Goal: Information Seeking & Learning: Compare options

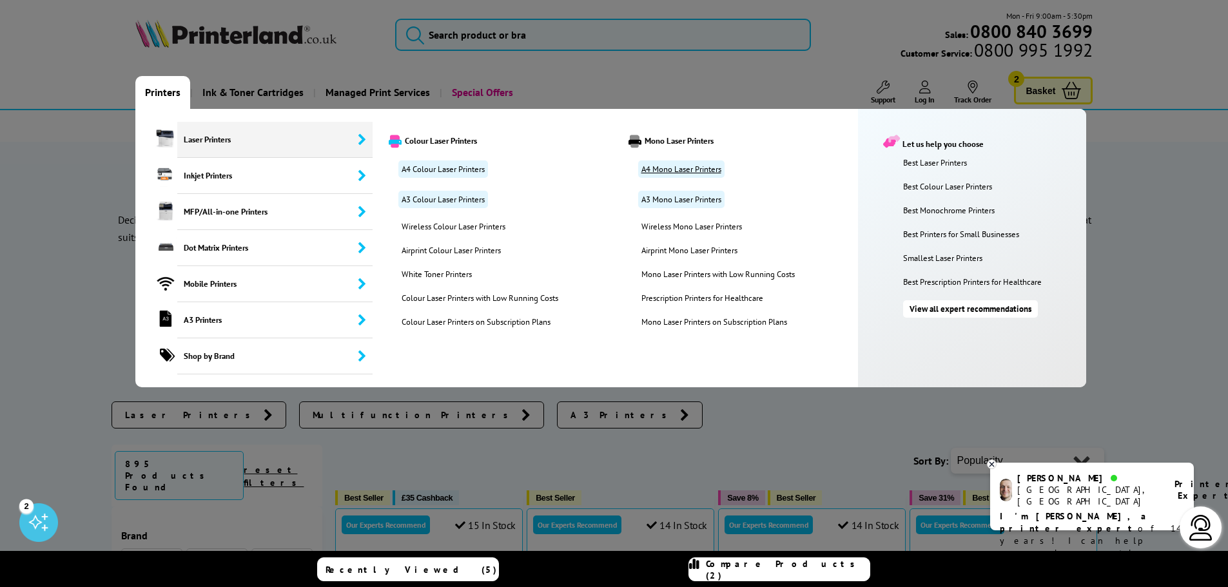
click at [696, 170] on link "A4 Mono Laser Printers" at bounding box center [681, 169] width 86 height 17
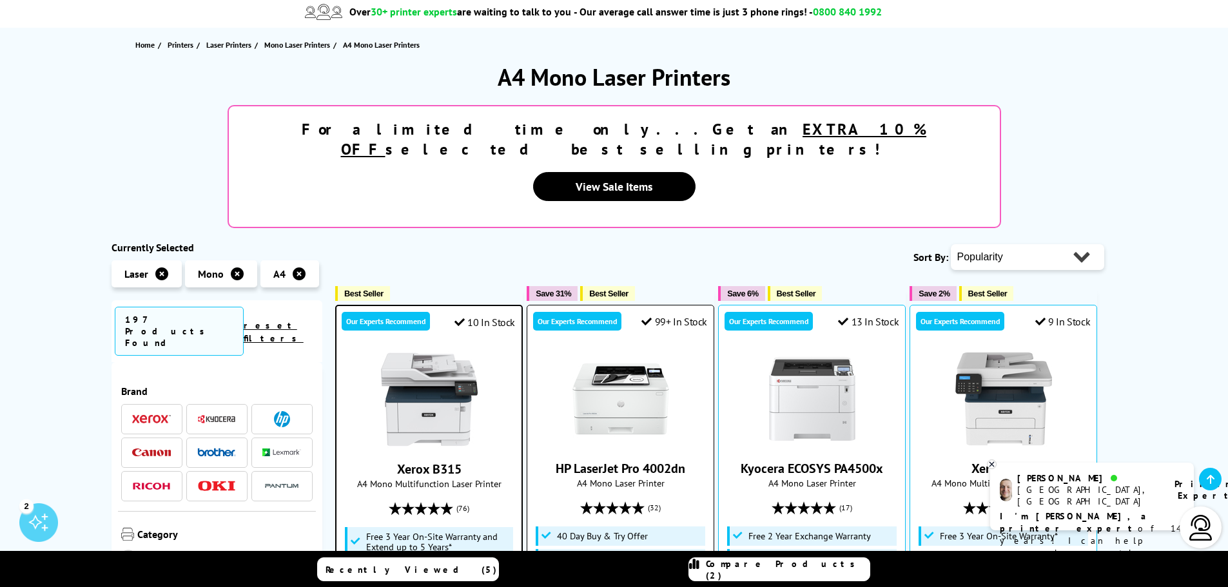
scroll to position [129, 0]
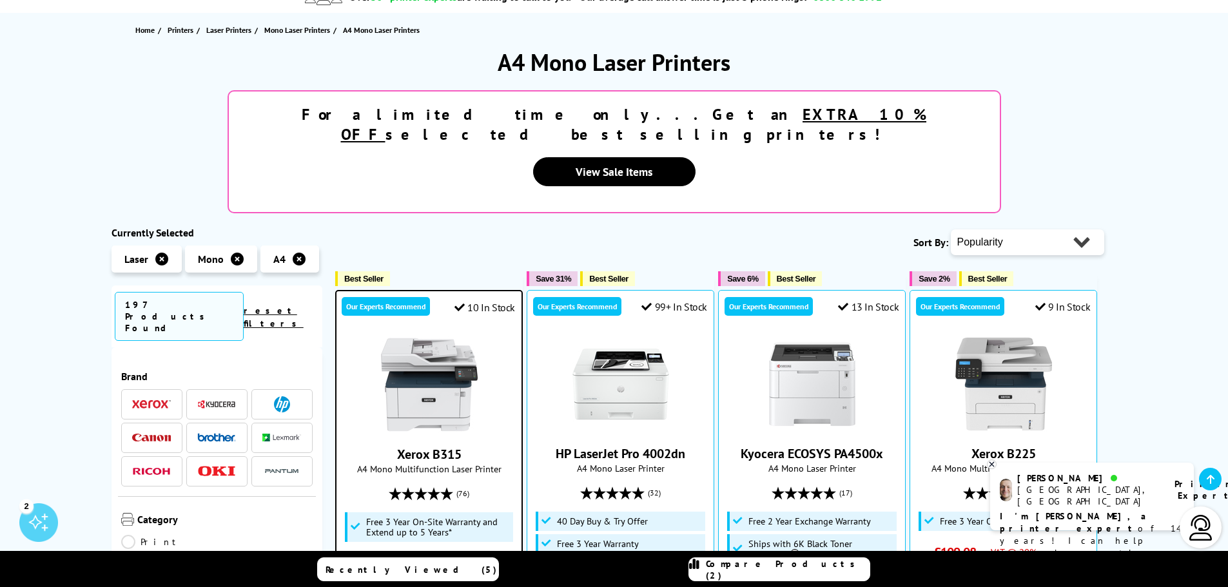
click at [1079, 230] on select "Popularity Rating Price - Low to High Price - High to Low Running Costs - Low t…" at bounding box center [1027, 243] width 153 height 26
select select "Price Ascending"
click at [951, 230] on select "Popularity Rating Price - Low to High Price - High to Low Running Costs - Low t…" at bounding box center [1027, 243] width 153 height 26
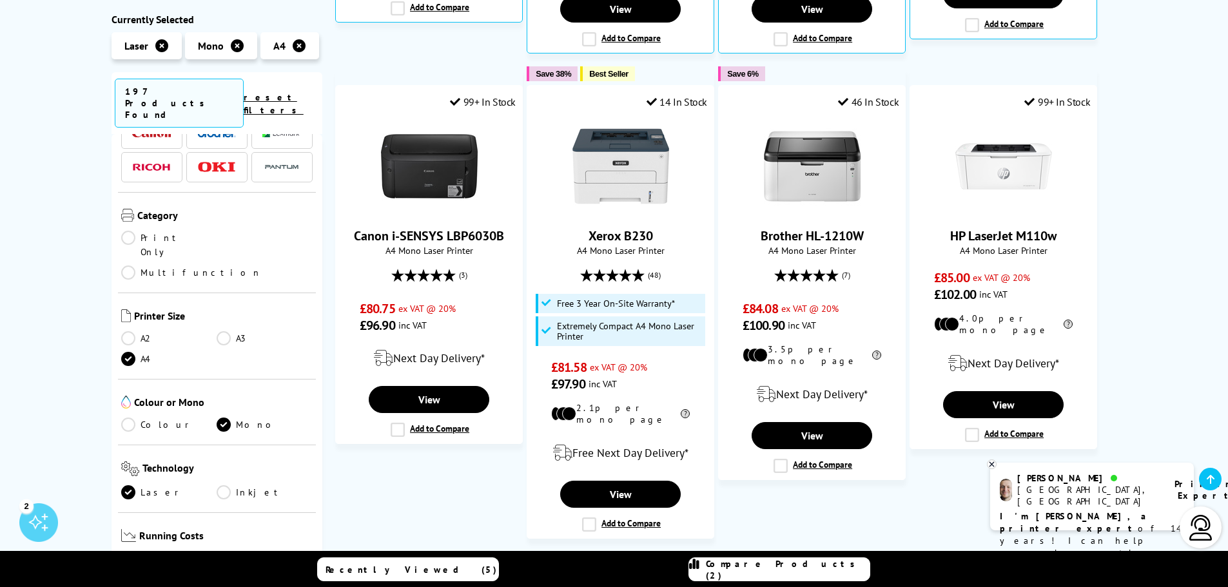
scroll to position [193, 0]
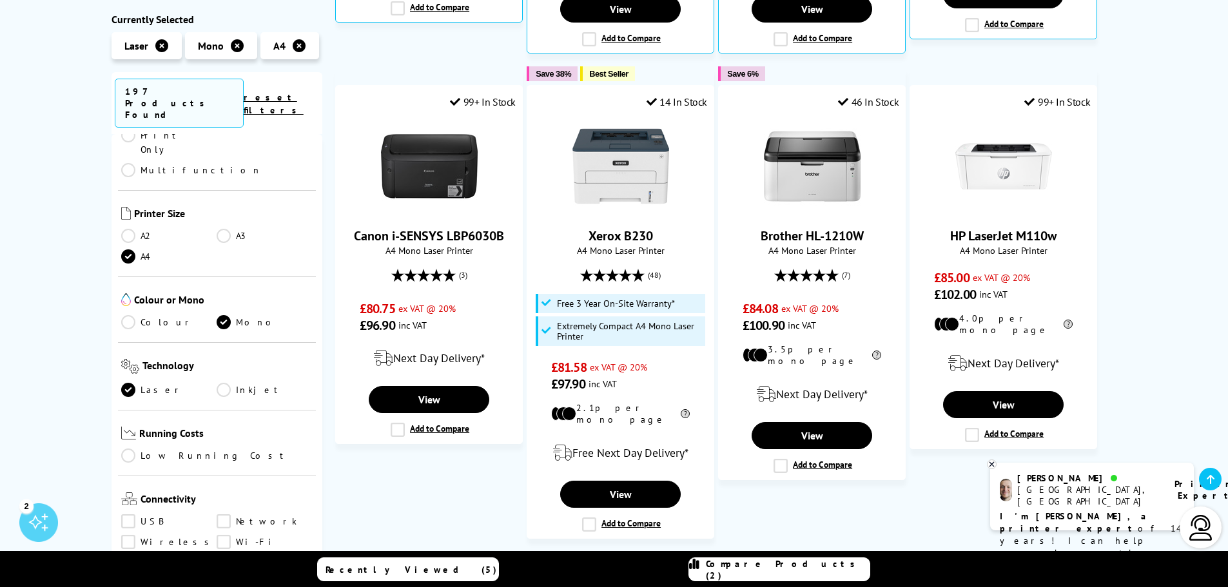
click at [128, 449] on link "Low Running Cost" at bounding box center [217, 456] width 192 height 14
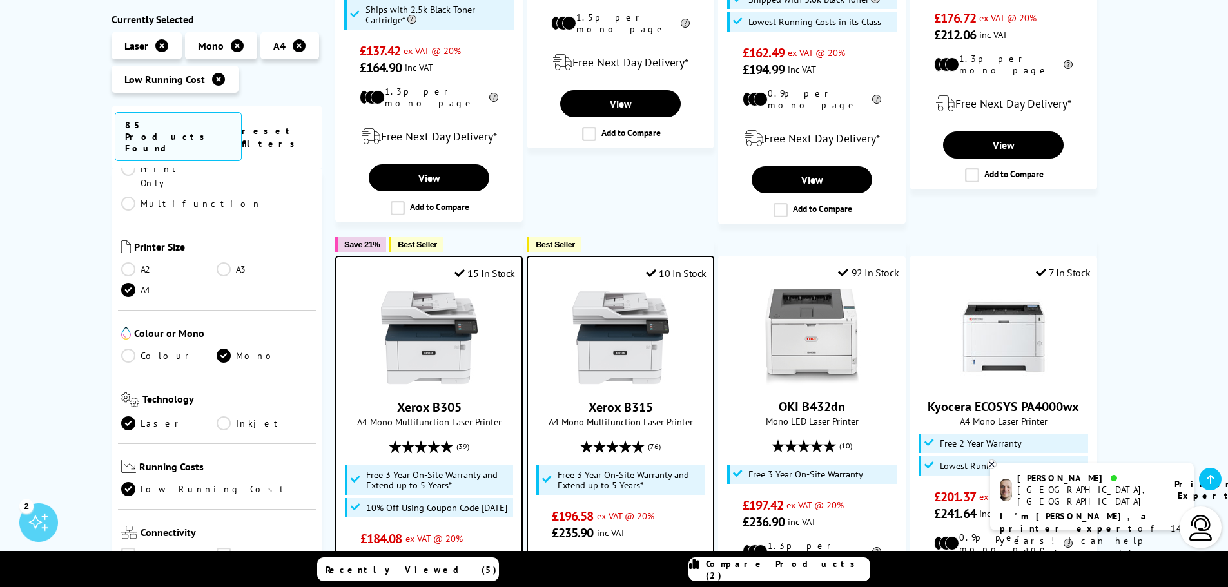
scroll to position [516, 0]
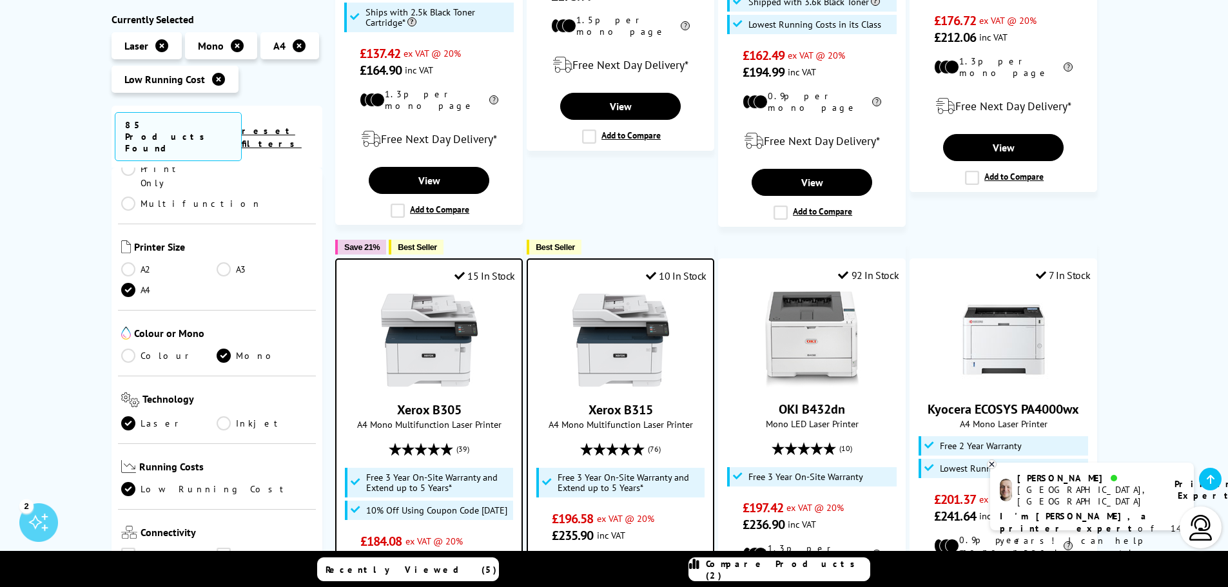
click at [128, 483] on link "Low Running Cost" at bounding box center [217, 490] width 192 height 14
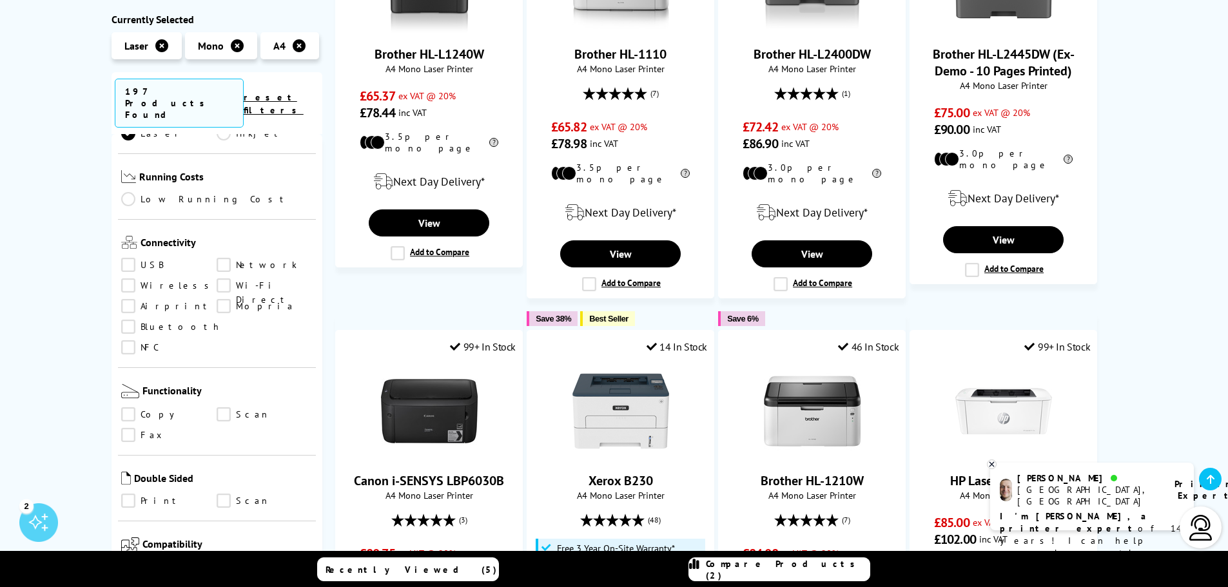
scroll to position [451, 0]
click at [129, 493] on link "Print" at bounding box center [169, 500] width 96 height 14
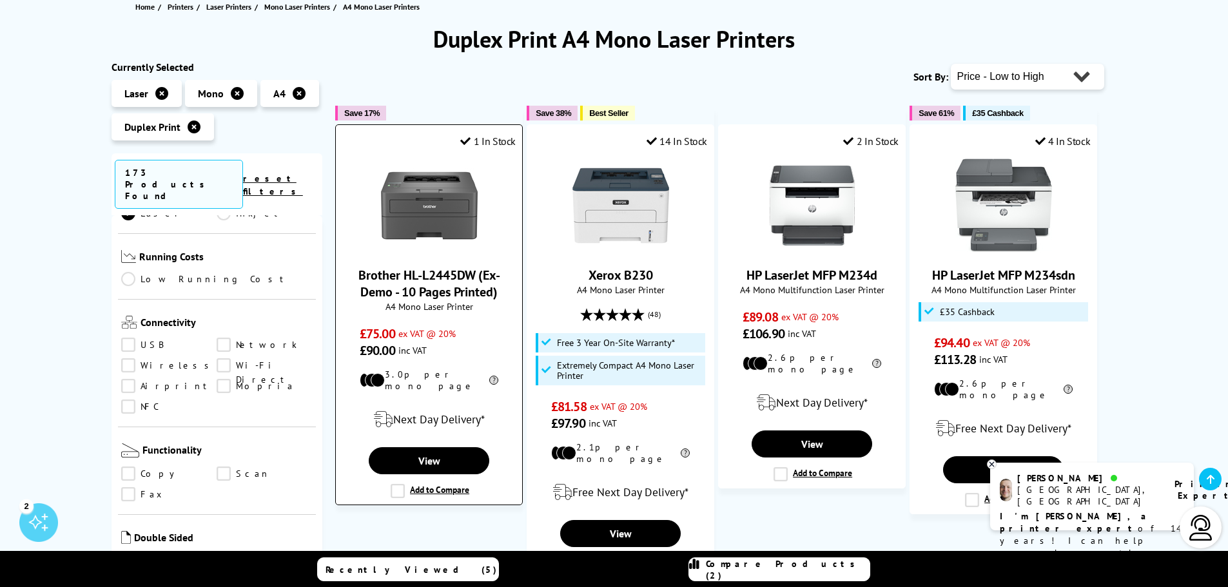
scroll to position [129, 0]
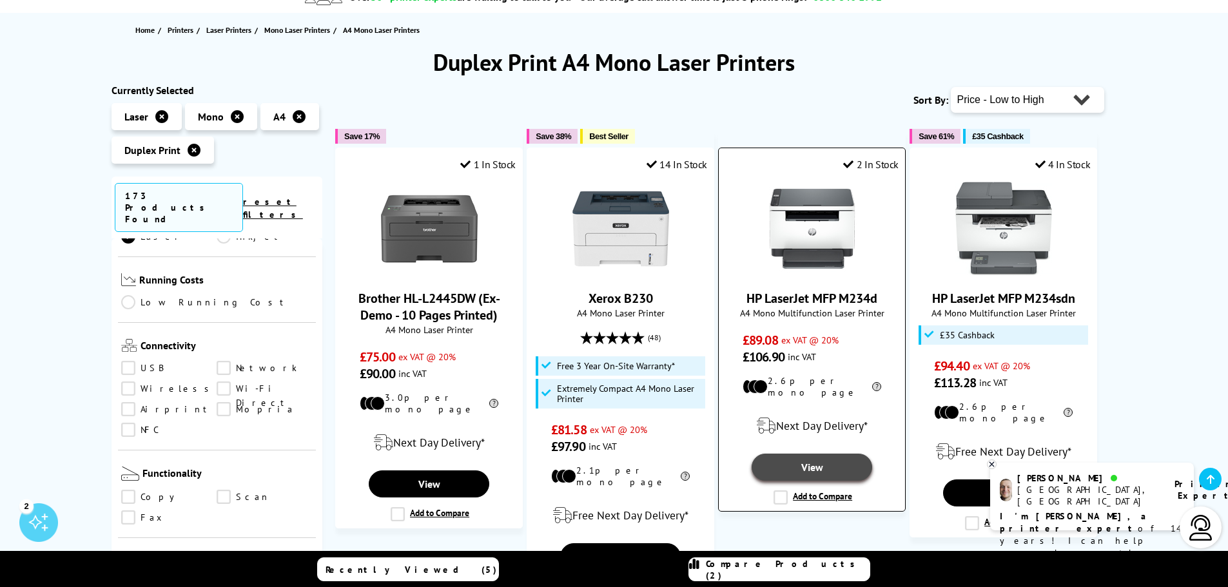
click at [813, 457] on link "View" at bounding box center [812, 467] width 120 height 27
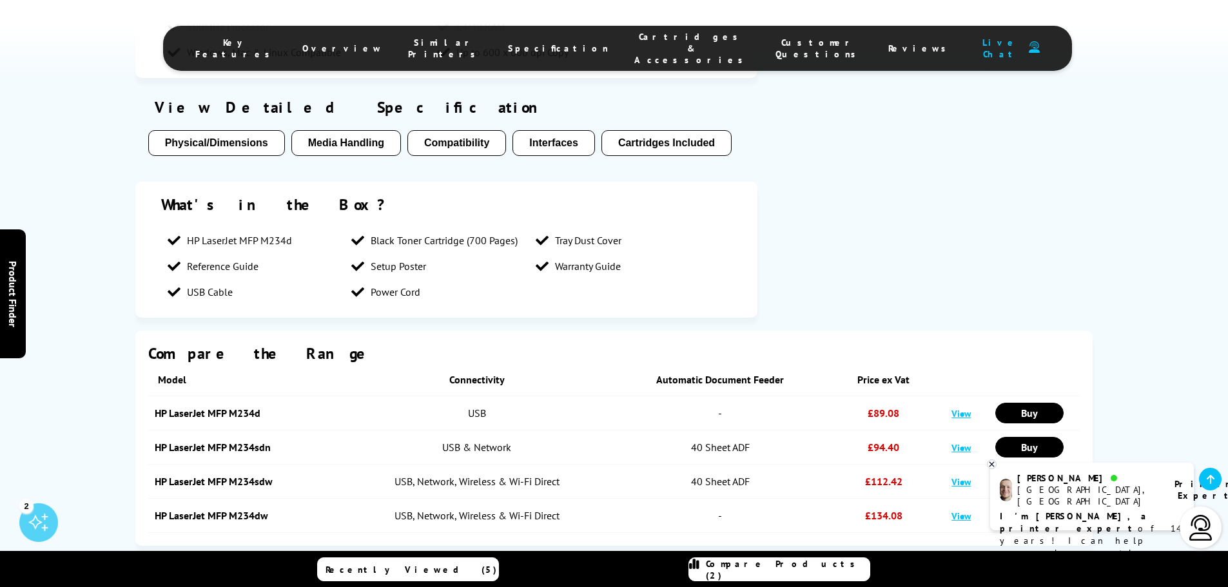
scroll to position [1161, 0]
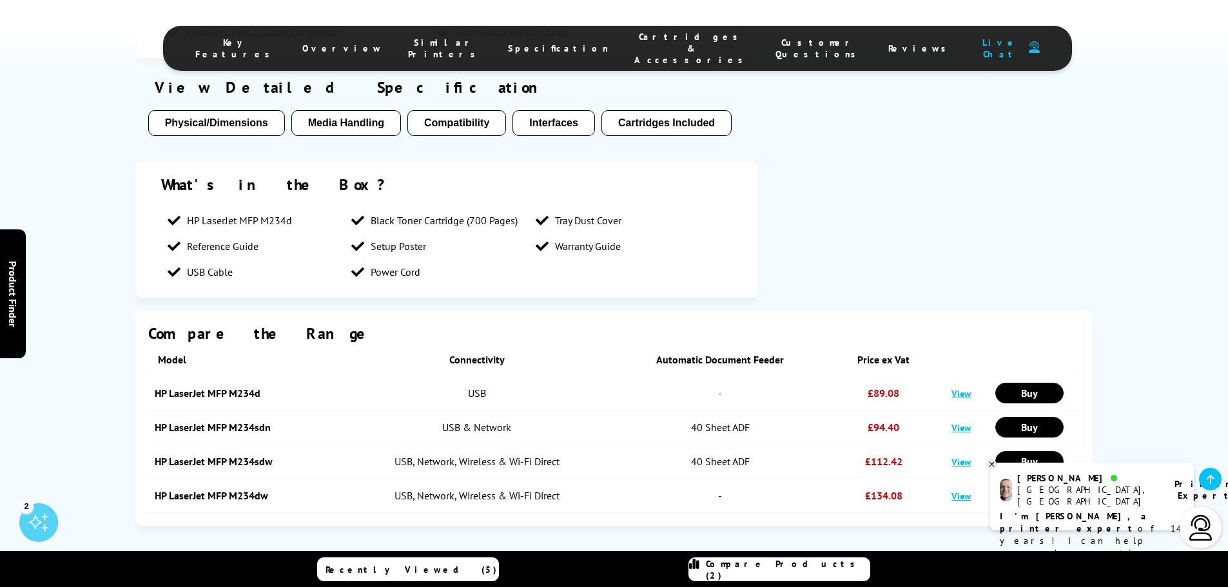
click at [965, 429] on link "View" at bounding box center [961, 428] width 19 height 12
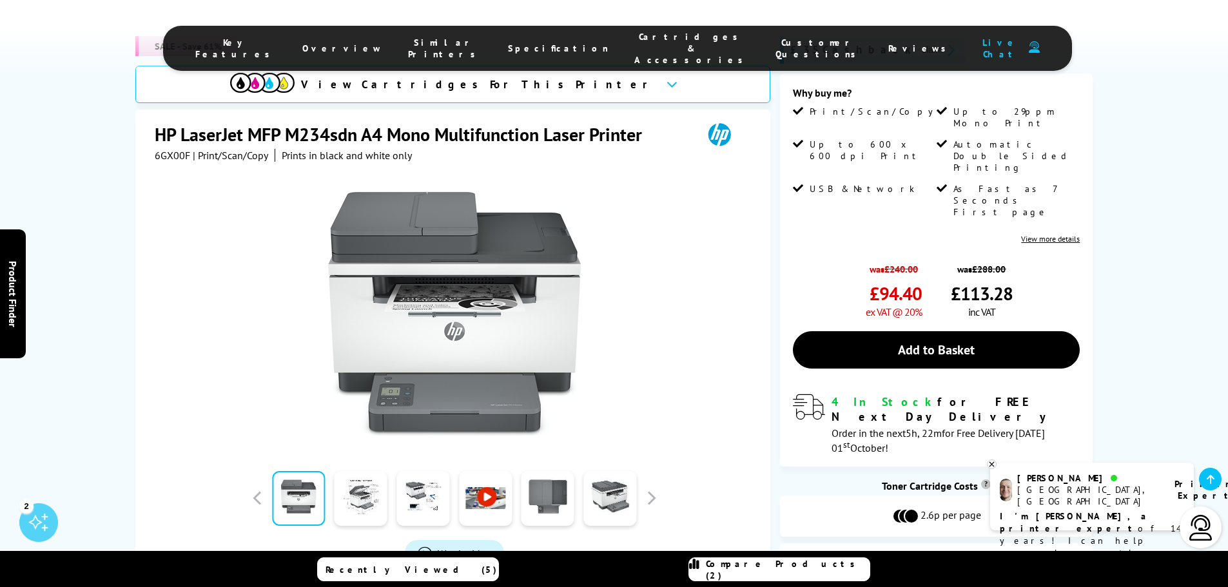
scroll to position [129, 0]
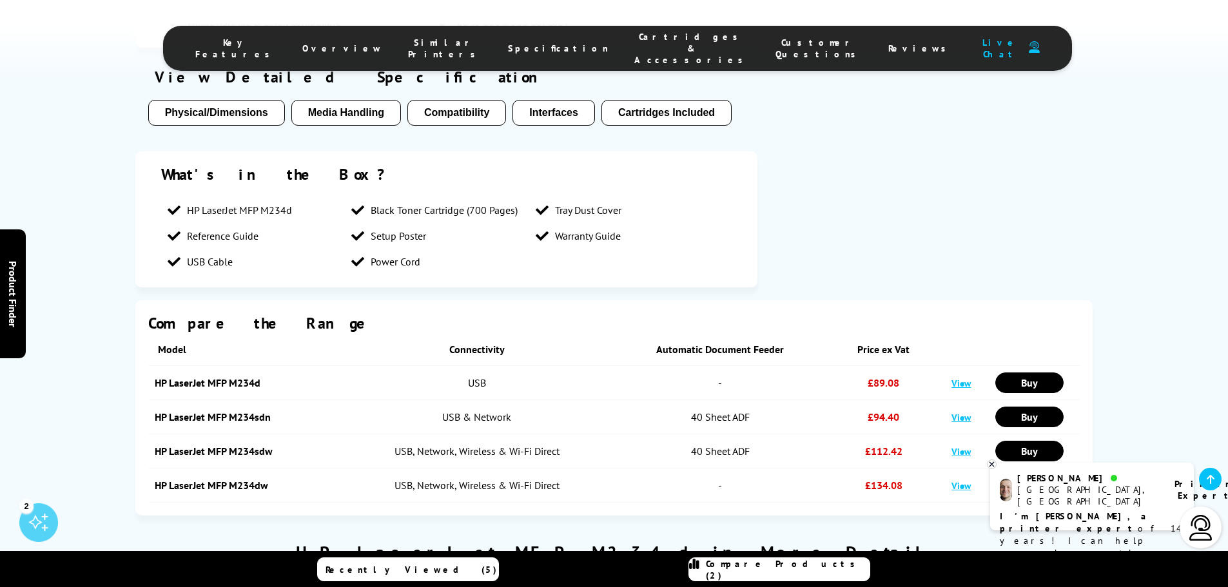
scroll to position [1225, 0]
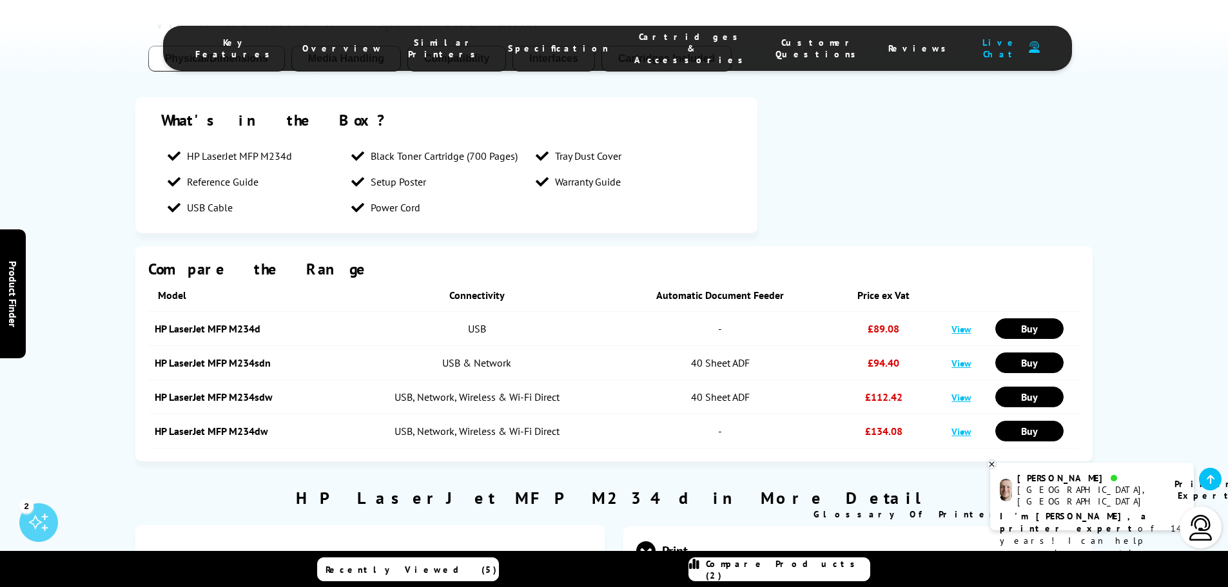
click at [237, 360] on link "HP LaserJet MFP M234sdn" at bounding box center [213, 363] width 116 height 13
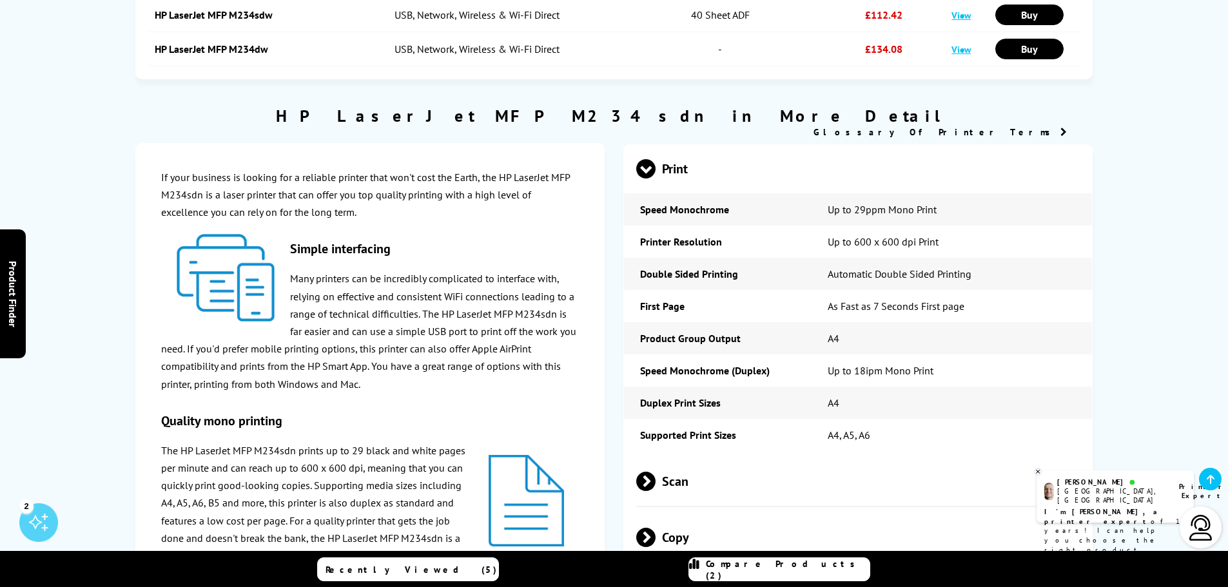
scroll to position [1741, 0]
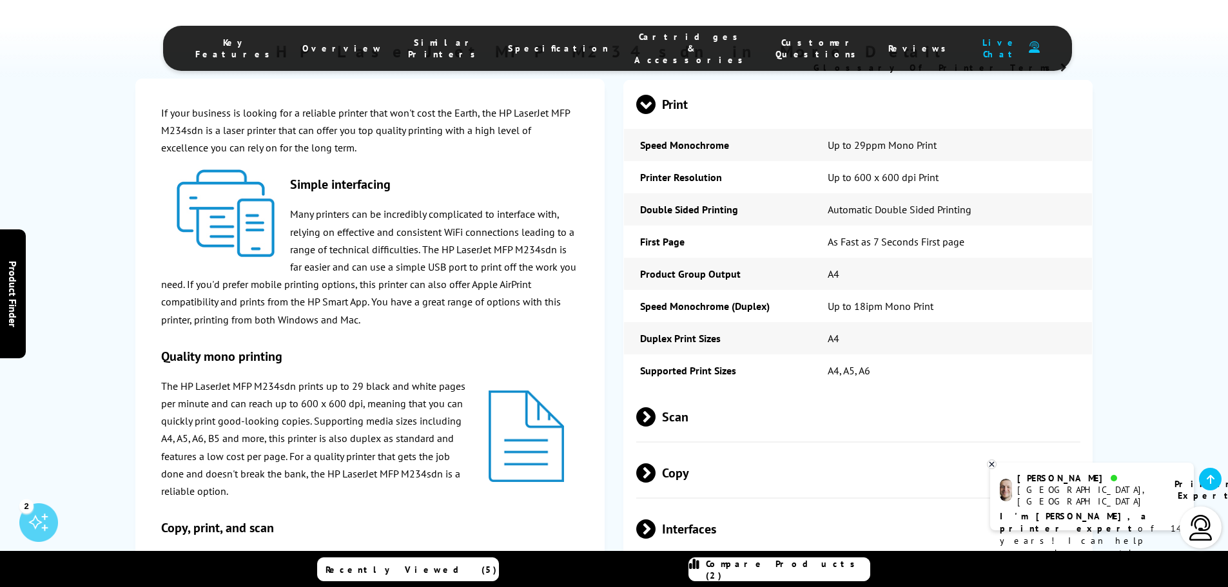
click at [656, 417] on span at bounding box center [656, 417] width 0 height 19
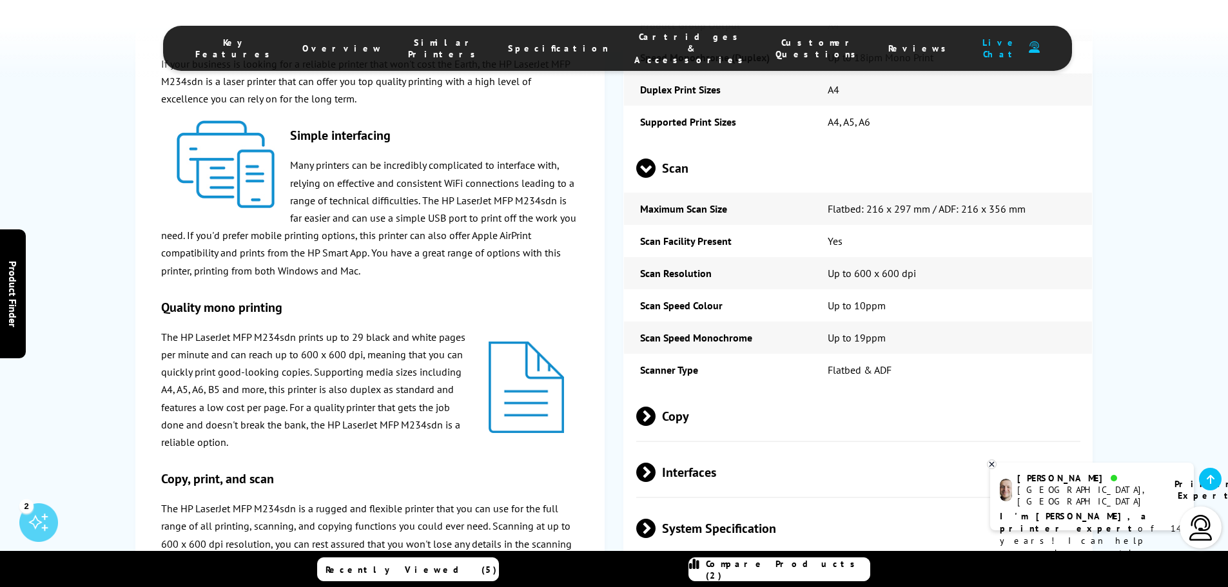
scroll to position [1999, 0]
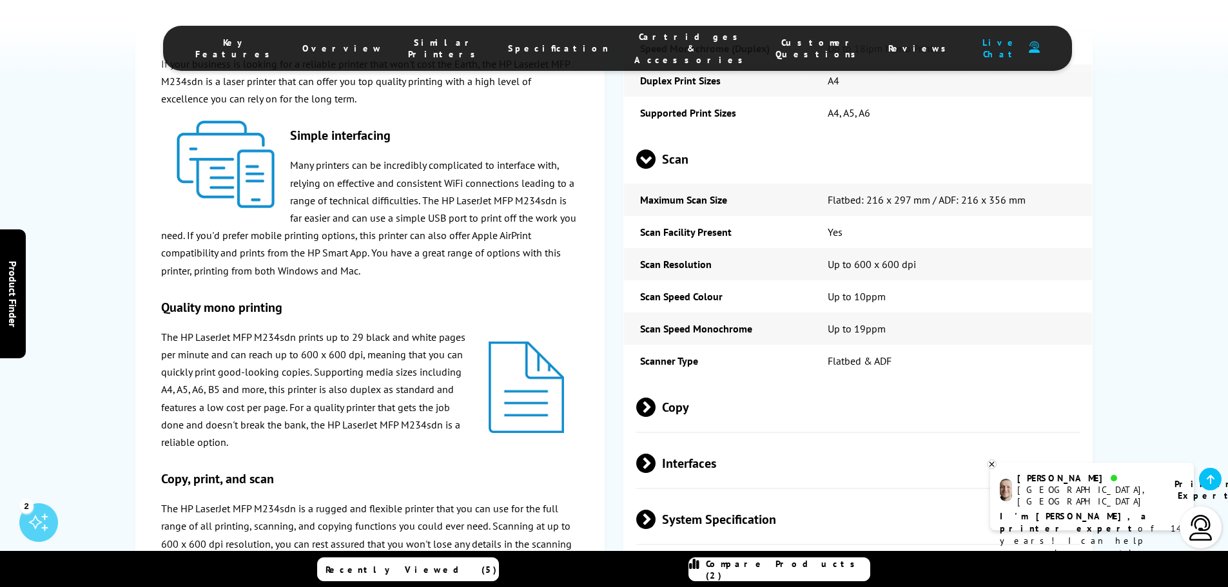
click at [656, 413] on span at bounding box center [656, 407] width 0 height 19
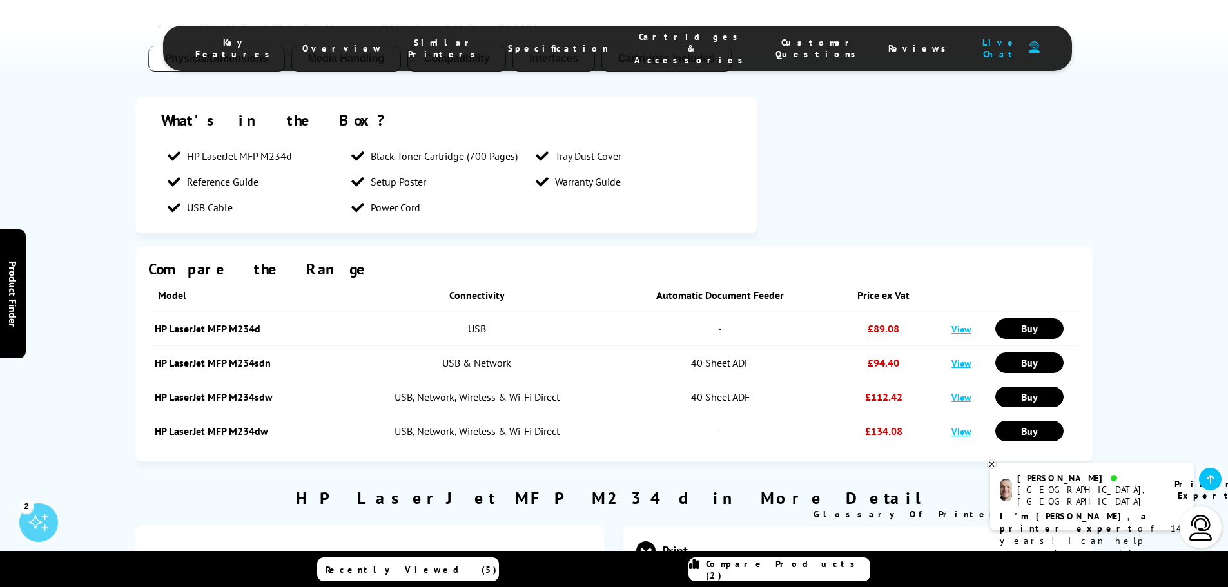
click at [222, 431] on link "HP LaserJet MFP M234dw" at bounding box center [211, 431] width 113 height 13
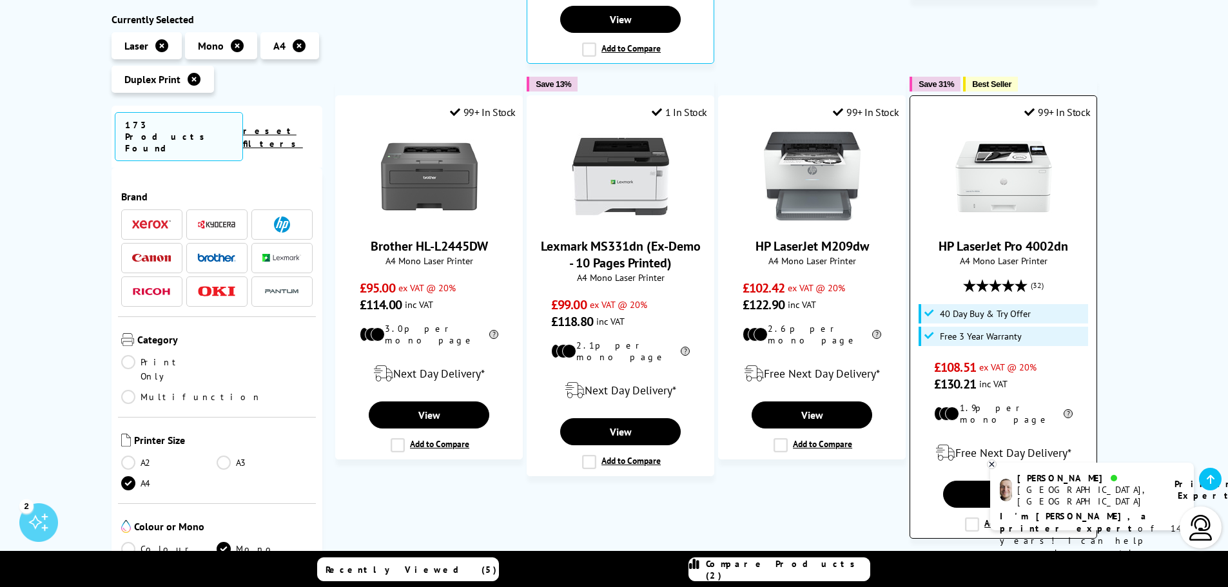
scroll to position [711, 0]
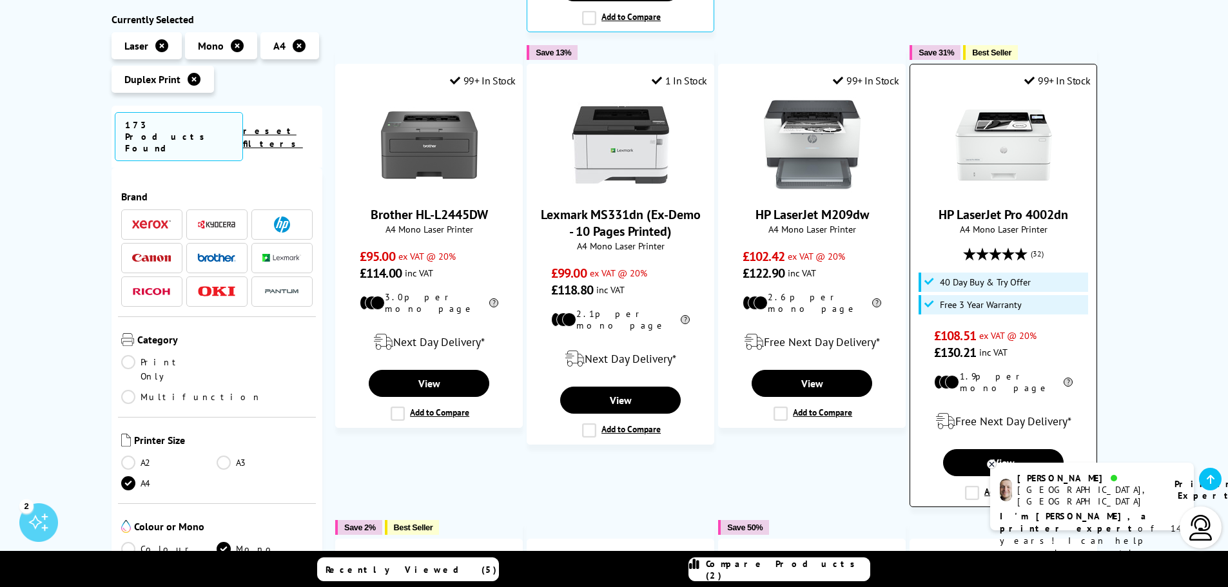
click at [974, 206] on link "HP LaserJet Pro 4002dn" at bounding box center [1004, 214] width 130 height 17
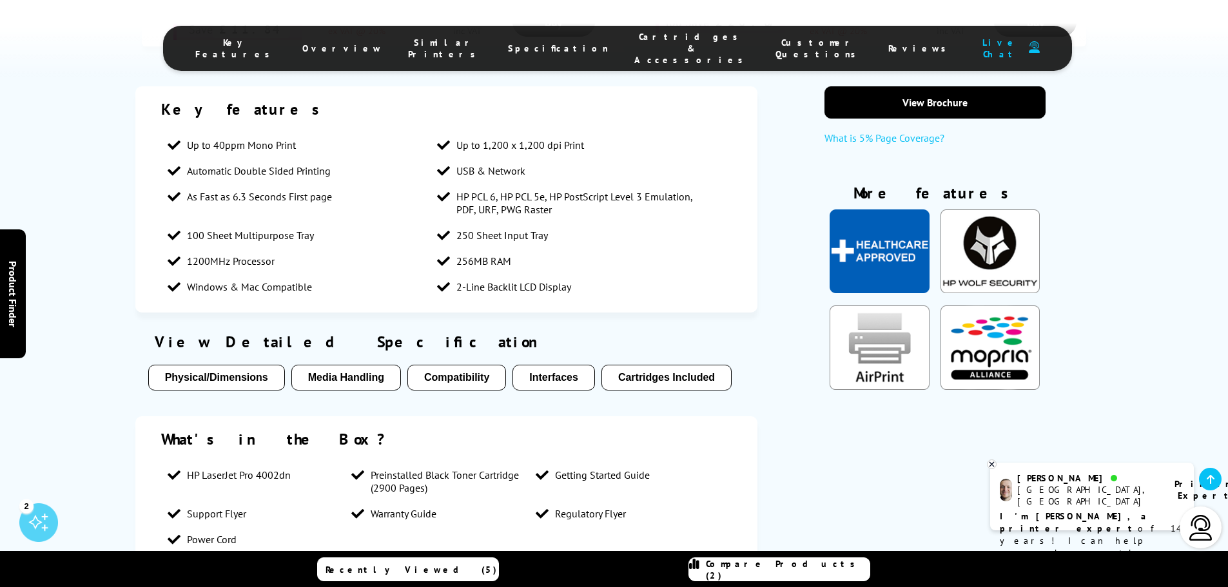
scroll to position [967, 0]
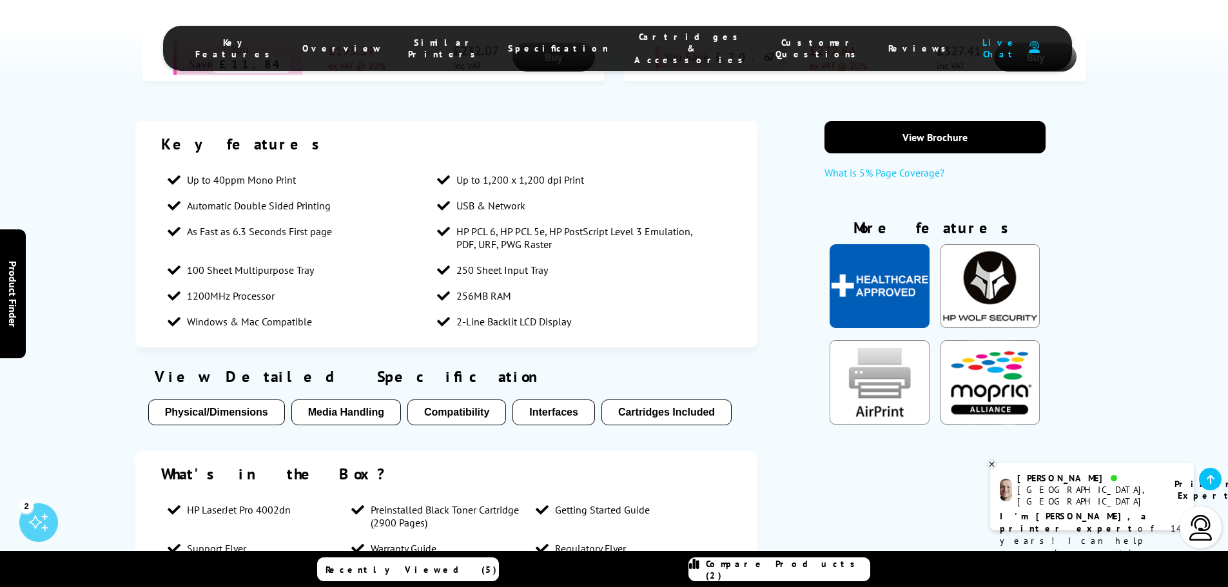
click at [211, 400] on button "Physical/Dimensions" at bounding box center [216, 413] width 137 height 26
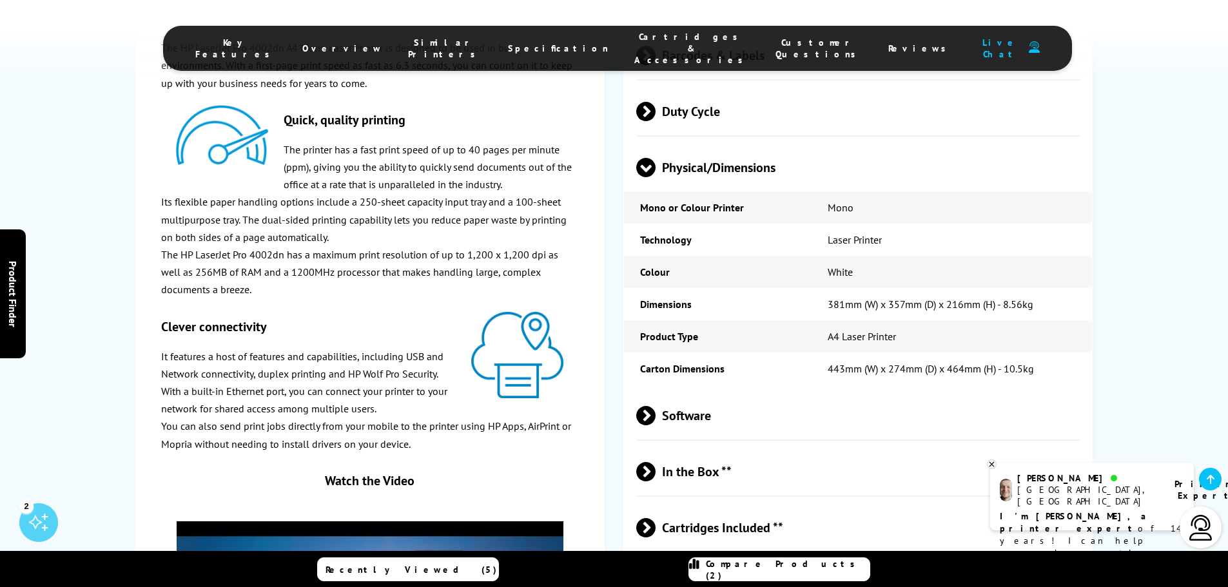
scroll to position [2372, 0]
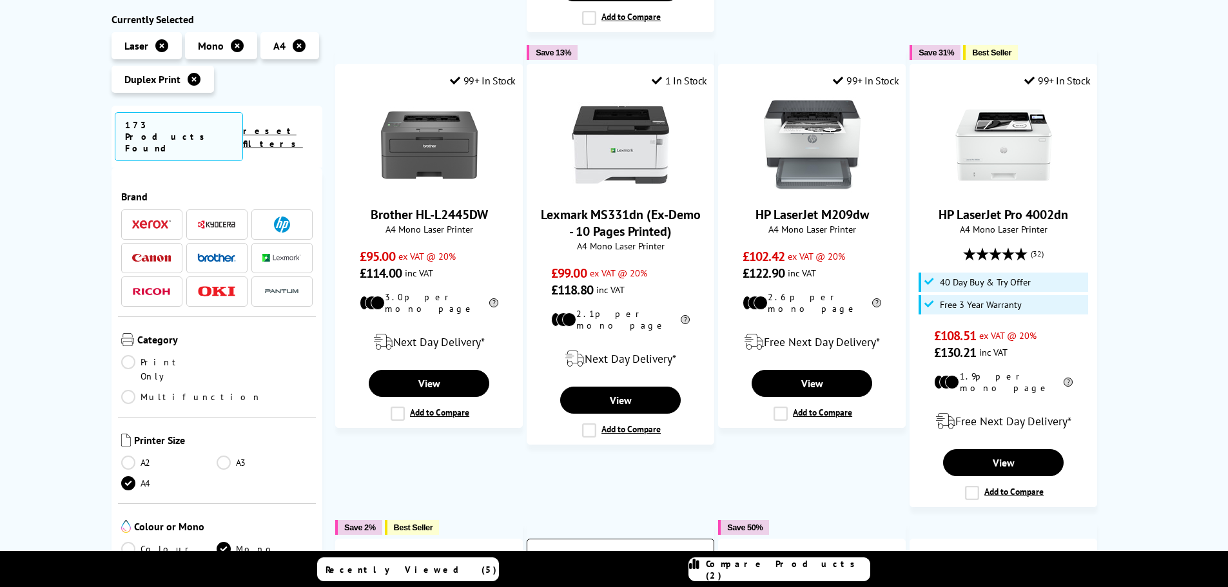
scroll to position [711, 0]
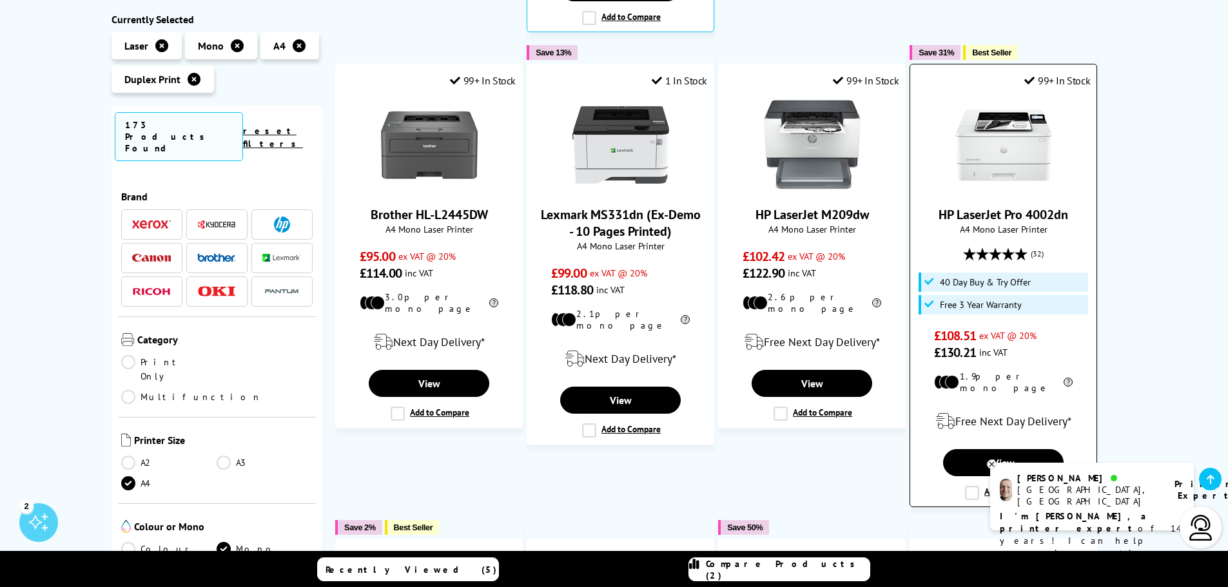
click at [1010, 166] on img at bounding box center [1004, 145] width 97 height 97
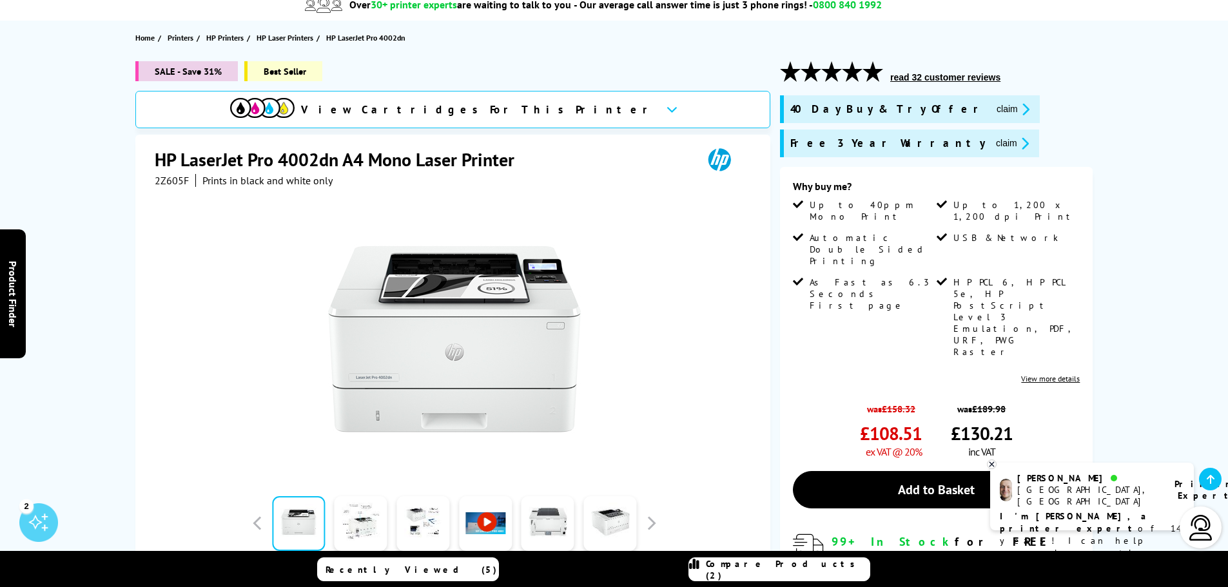
scroll to position [129, 0]
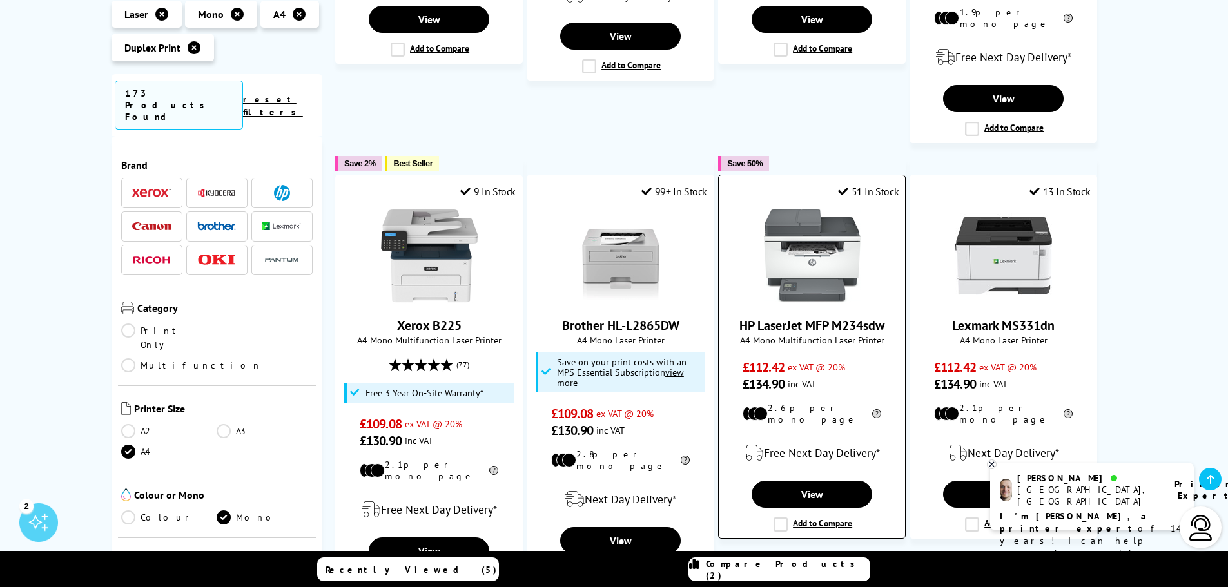
scroll to position [1098, 0]
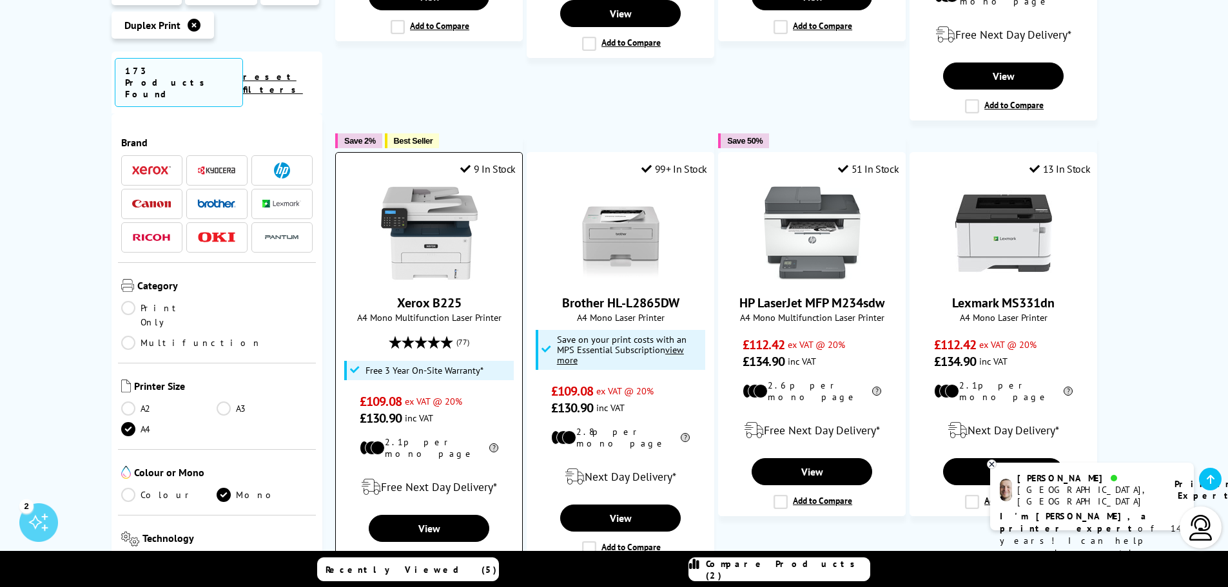
click at [449, 239] on img at bounding box center [429, 233] width 97 height 97
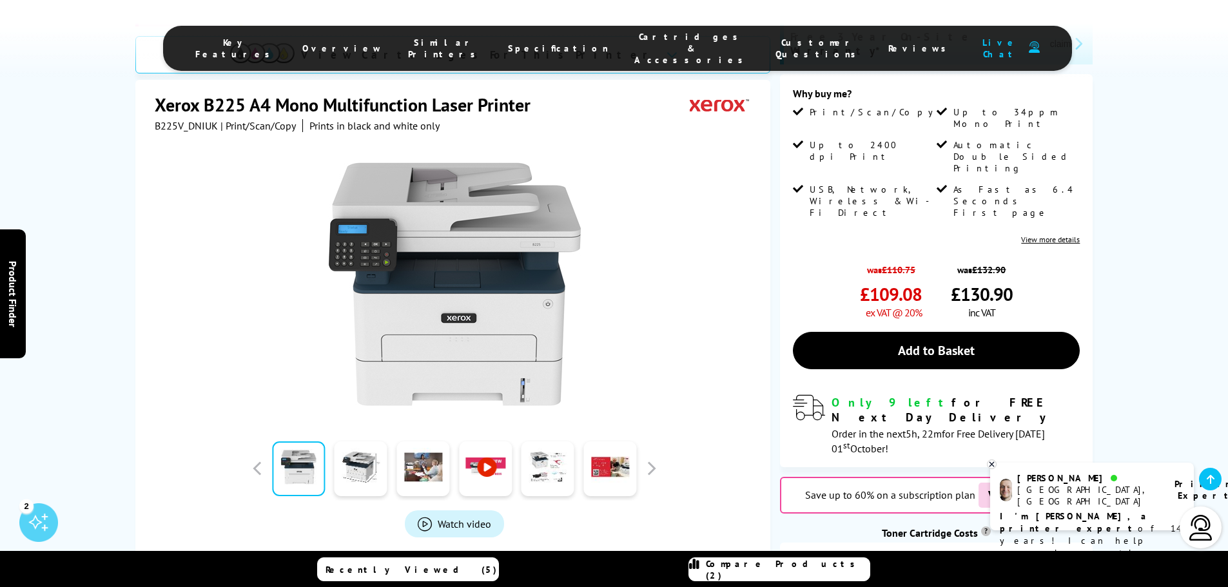
scroll to position [258, 0]
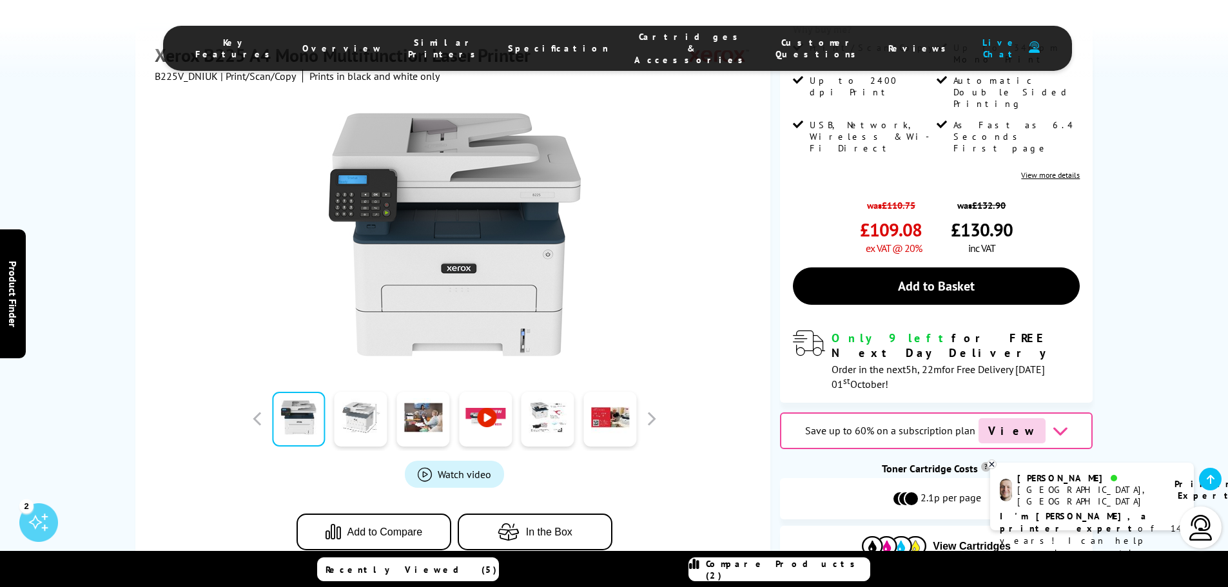
click at [367, 393] on link at bounding box center [361, 419] width 53 height 55
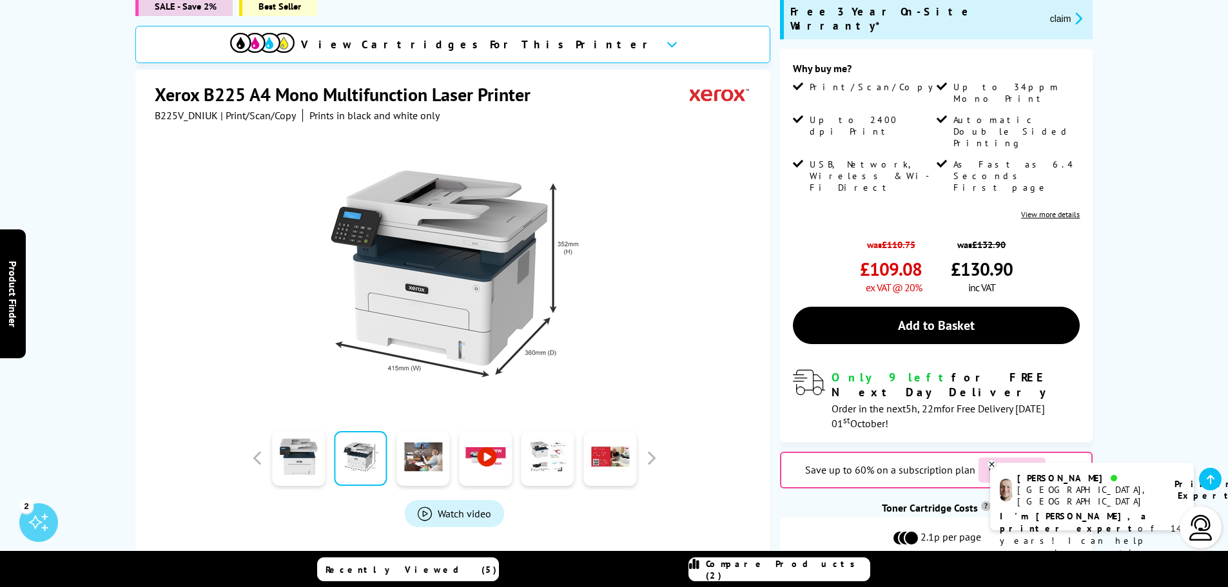
scroll to position [129, 0]
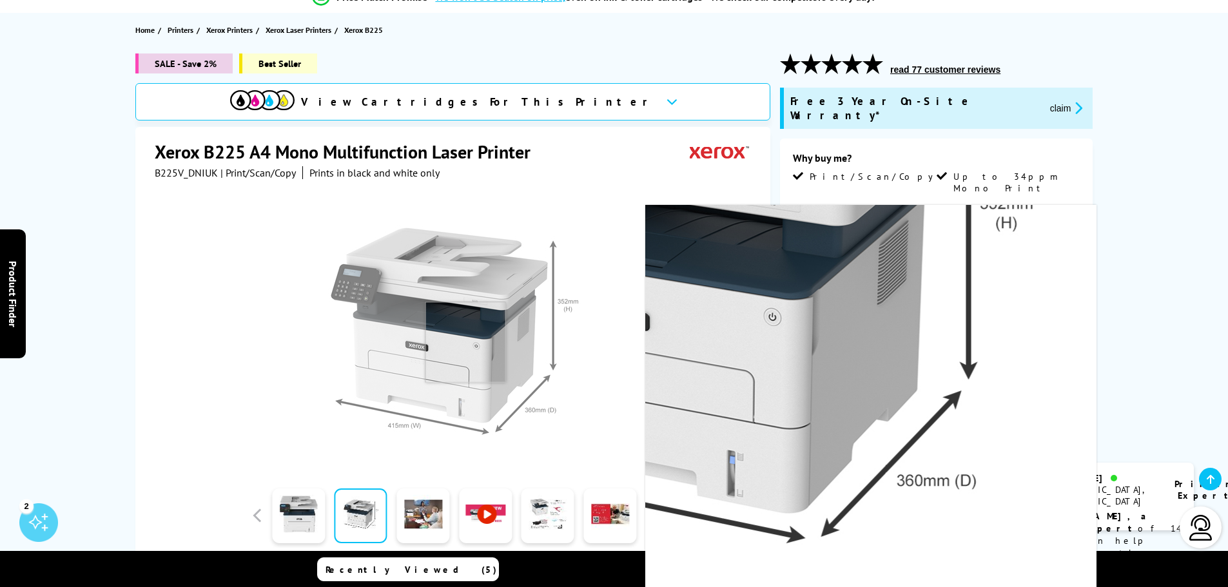
click at [465, 342] on img at bounding box center [454, 331] width 253 height 253
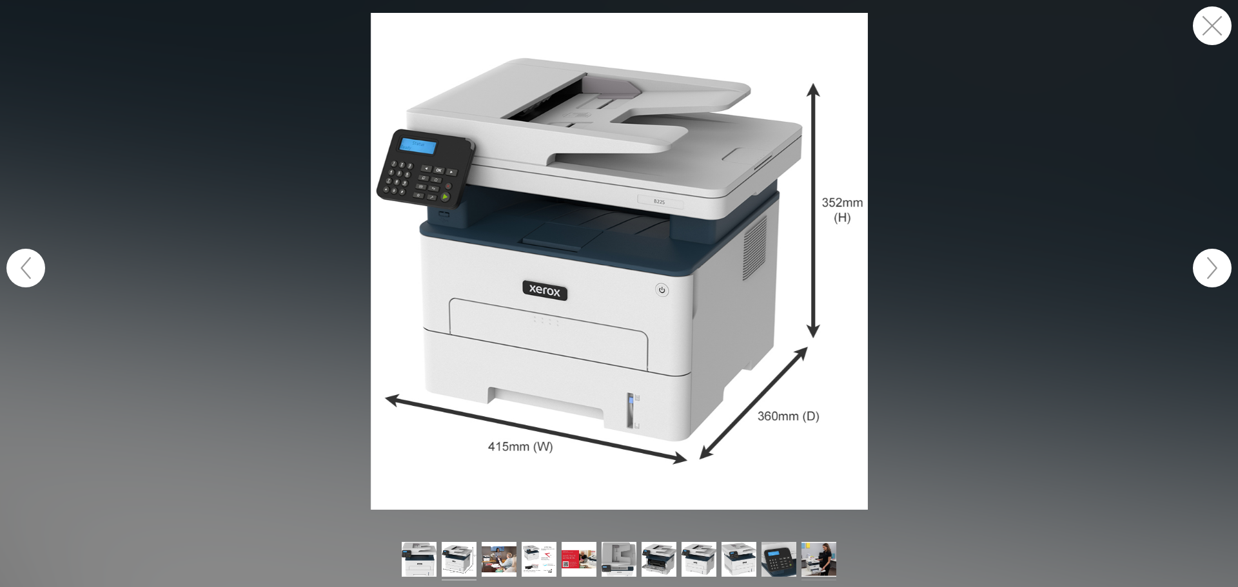
click at [827, 552] on img at bounding box center [819, 561] width 35 height 39
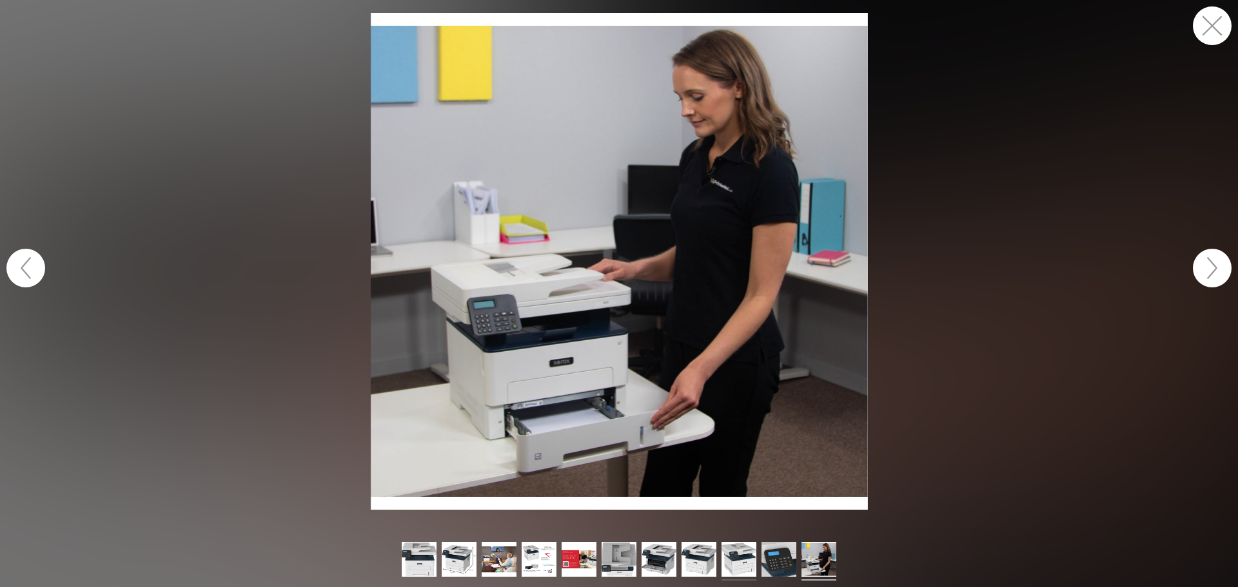
click at [739, 555] on img at bounding box center [739, 561] width 35 height 39
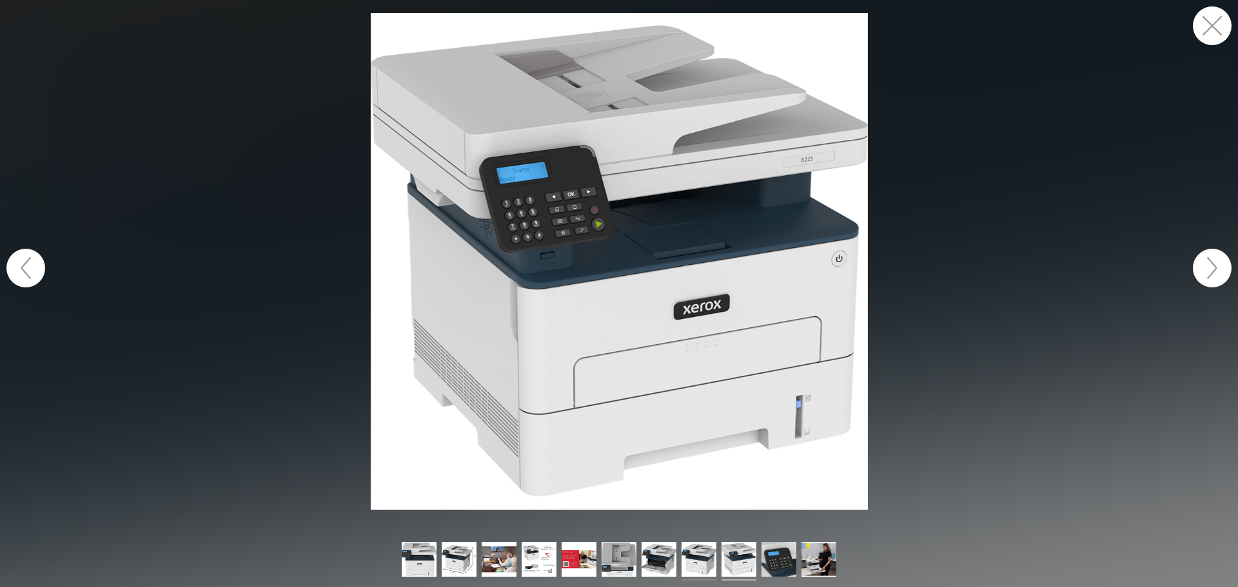
click at [698, 554] on img at bounding box center [699, 561] width 35 height 39
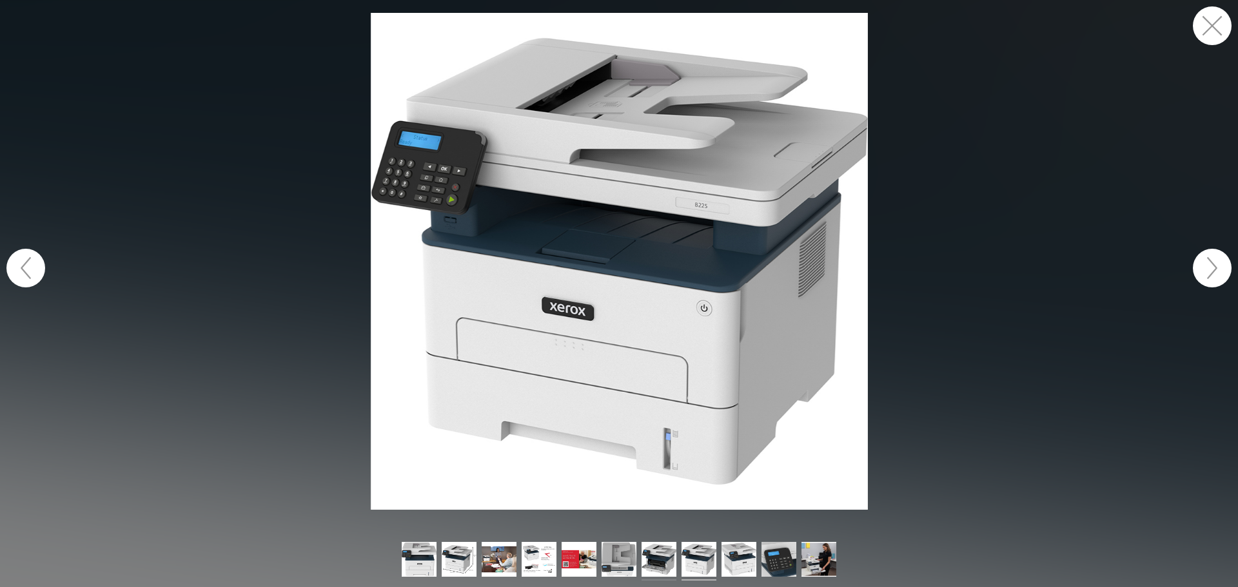
click at [664, 553] on img at bounding box center [659, 561] width 35 height 39
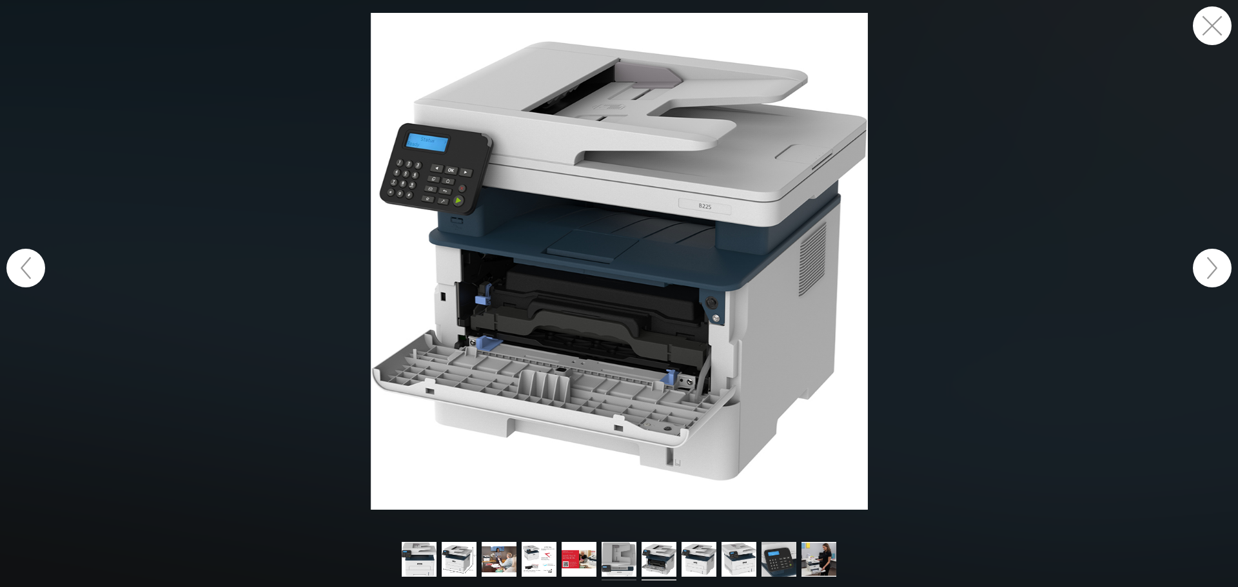
click at [622, 547] on img at bounding box center [619, 561] width 35 height 39
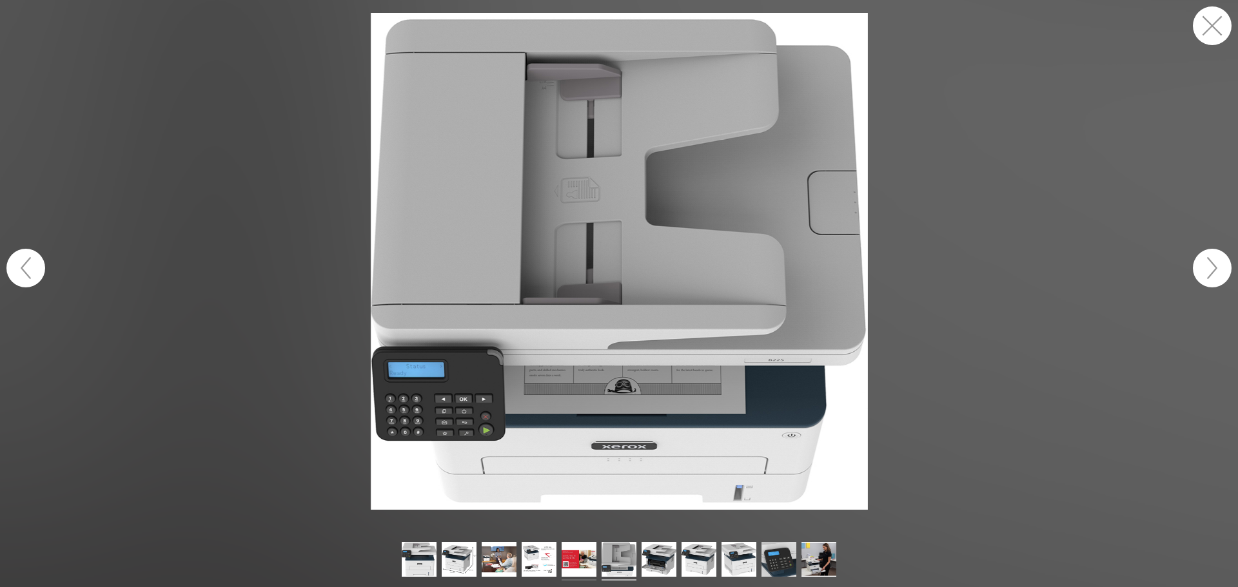
click at [569, 551] on img at bounding box center [579, 561] width 35 height 39
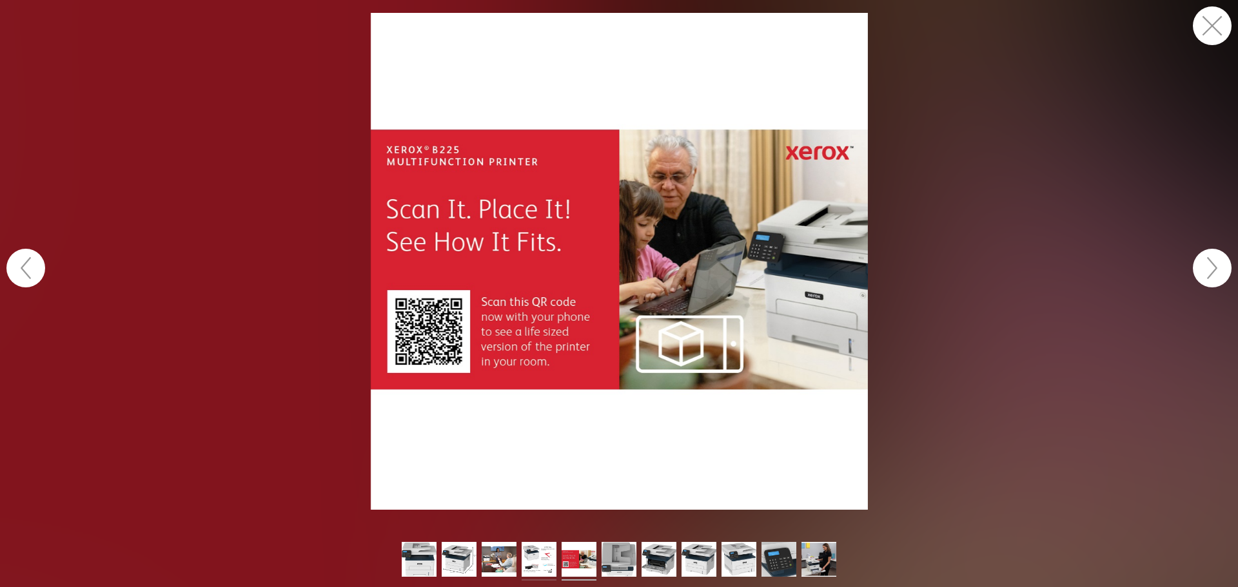
click at [544, 558] on img at bounding box center [539, 561] width 35 height 39
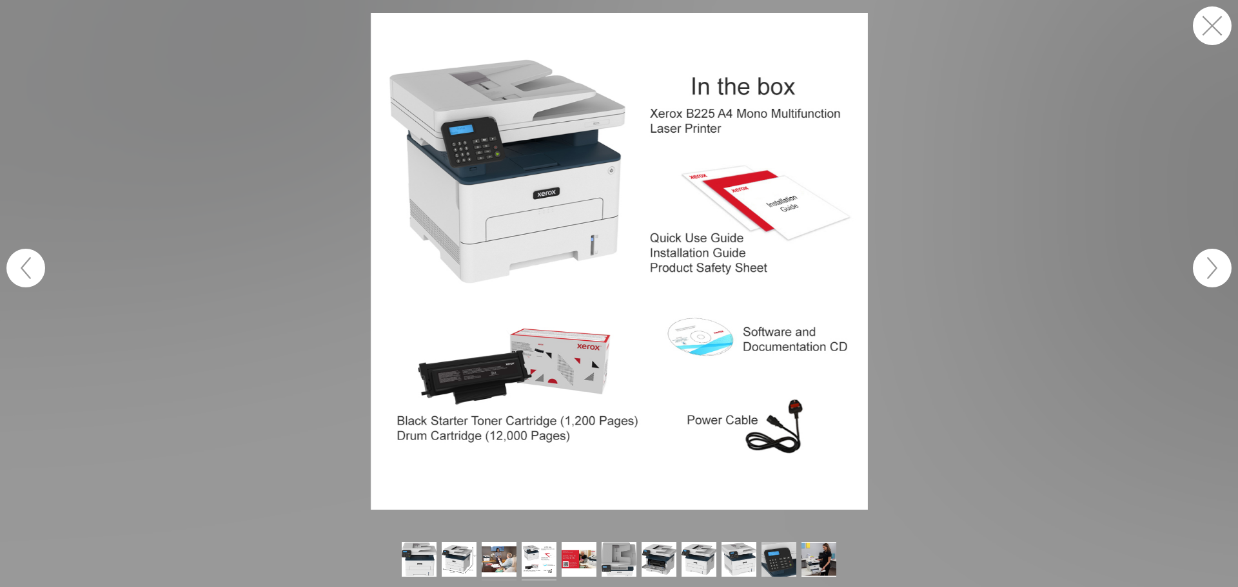
click at [499, 562] on img at bounding box center [499, 561] width 35 height 39
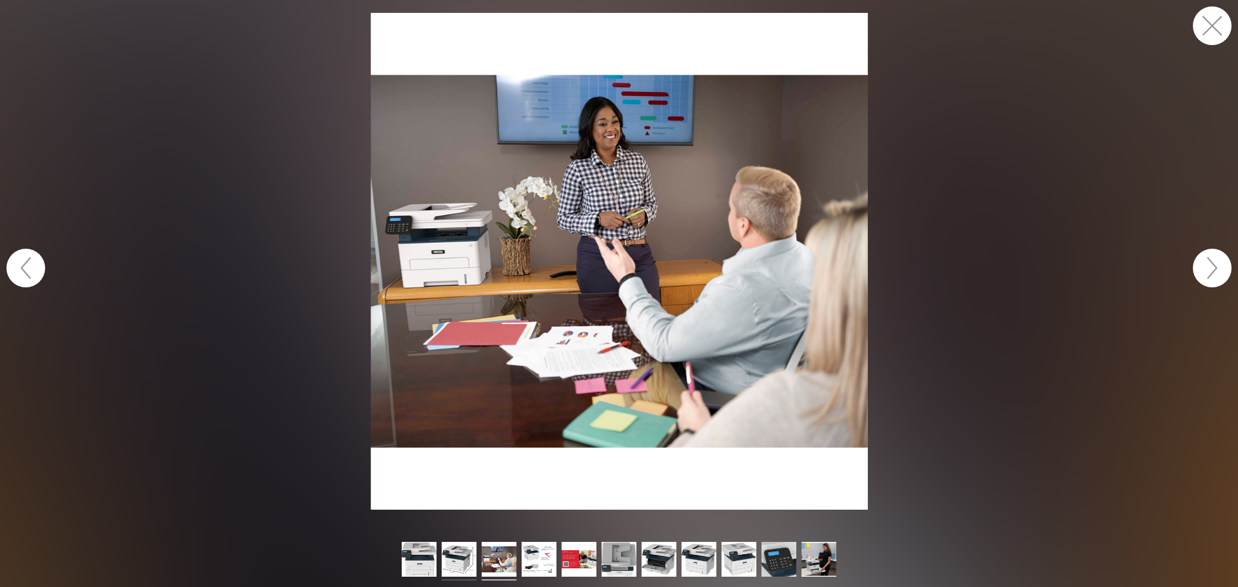
click at [457, 558] on img at bounding box center [459, 561] width 35 height 39
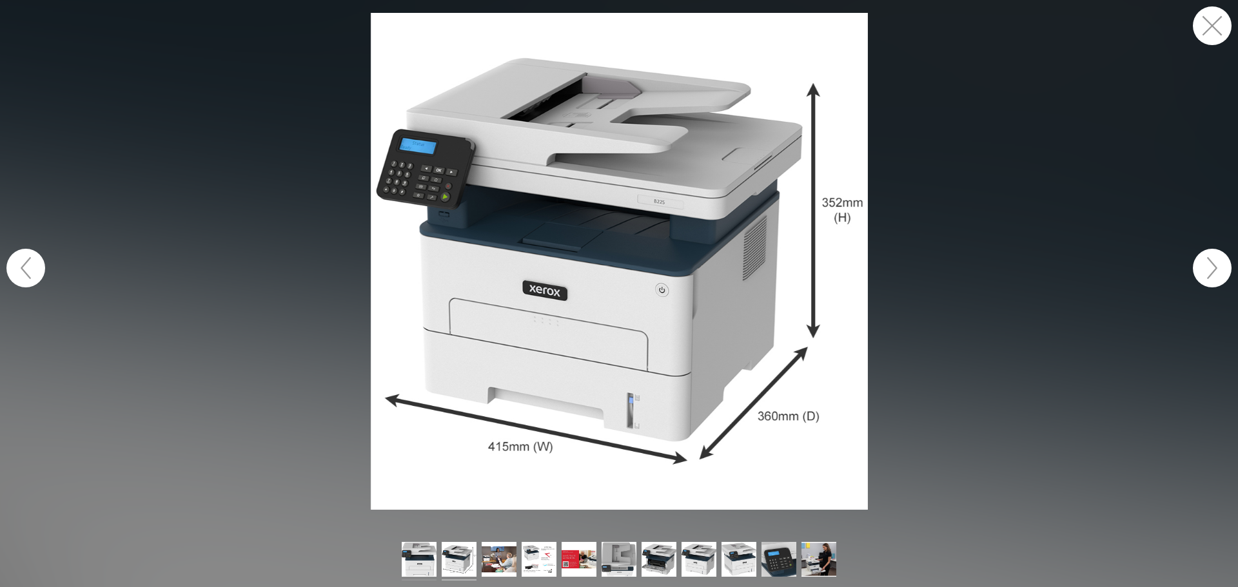
click at [424, 562] on img at bounding box center [419, 561] width 35 height 39
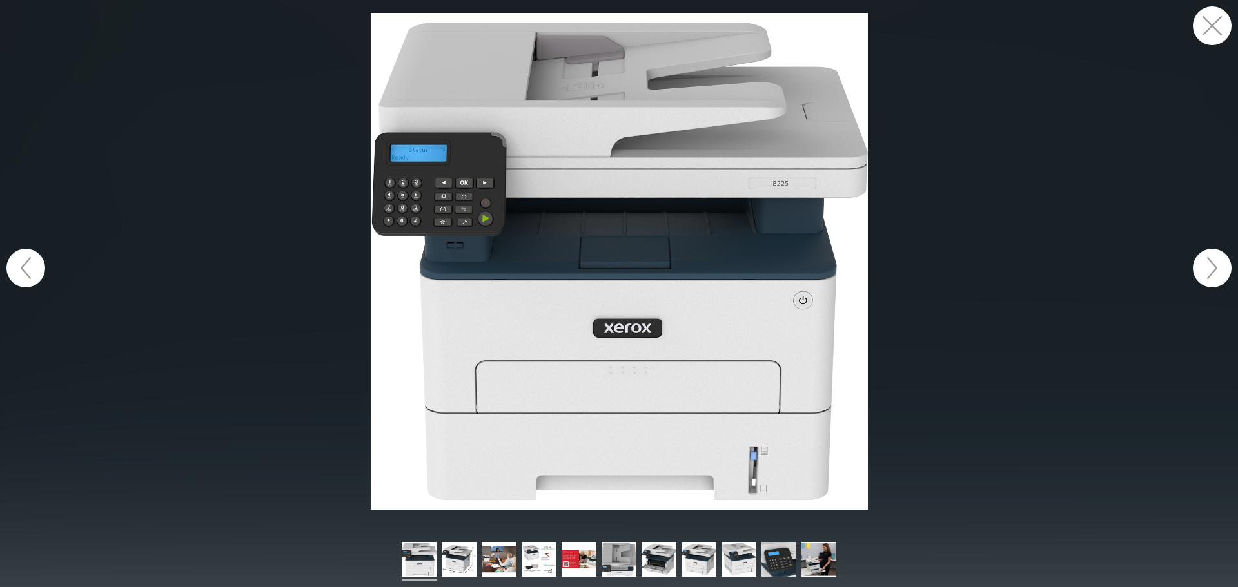
click at [1211, 19] on button "button" at bounding box center [1212, 25] width 39 height 39
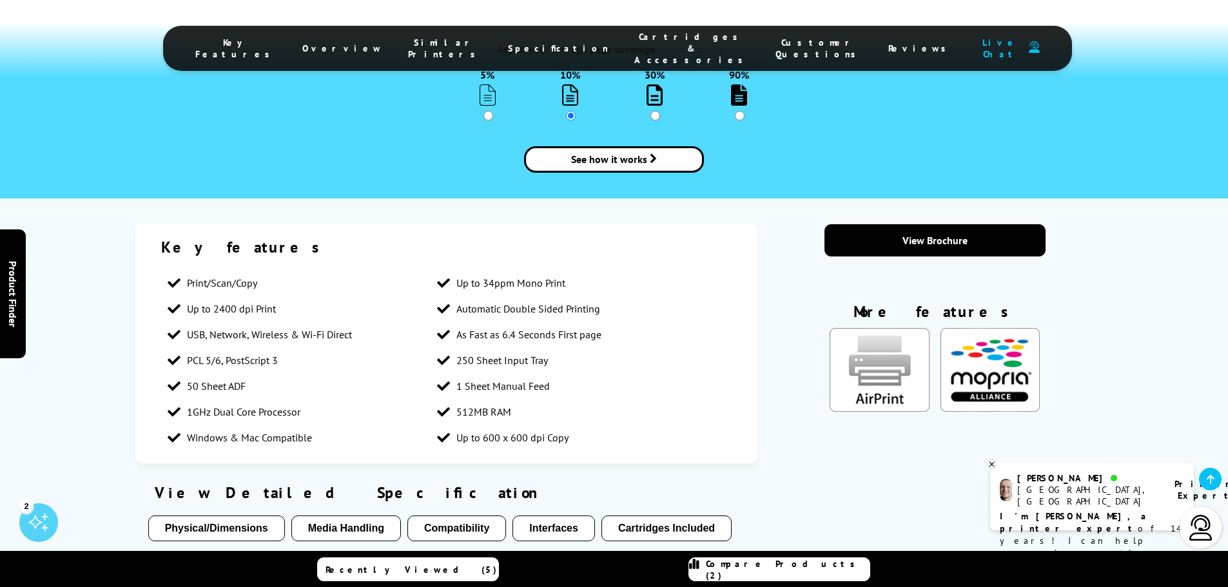
scroll to position [1612, 0]
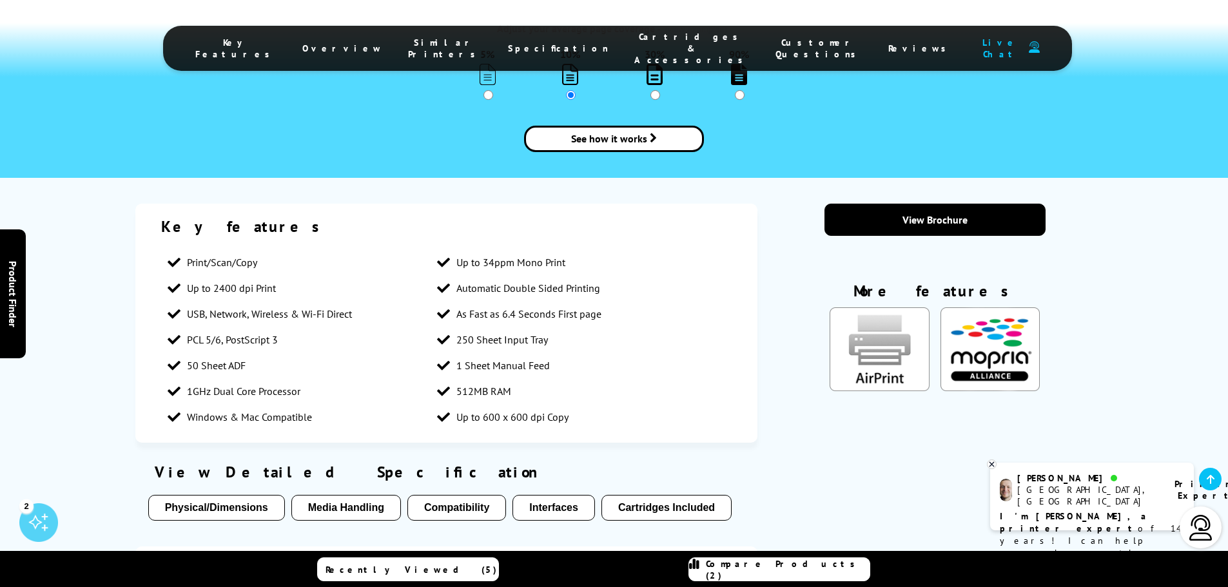
click at [233, 495] on button "Physical/Dimensions" at bounding box center [216, 508] width 137 height 26
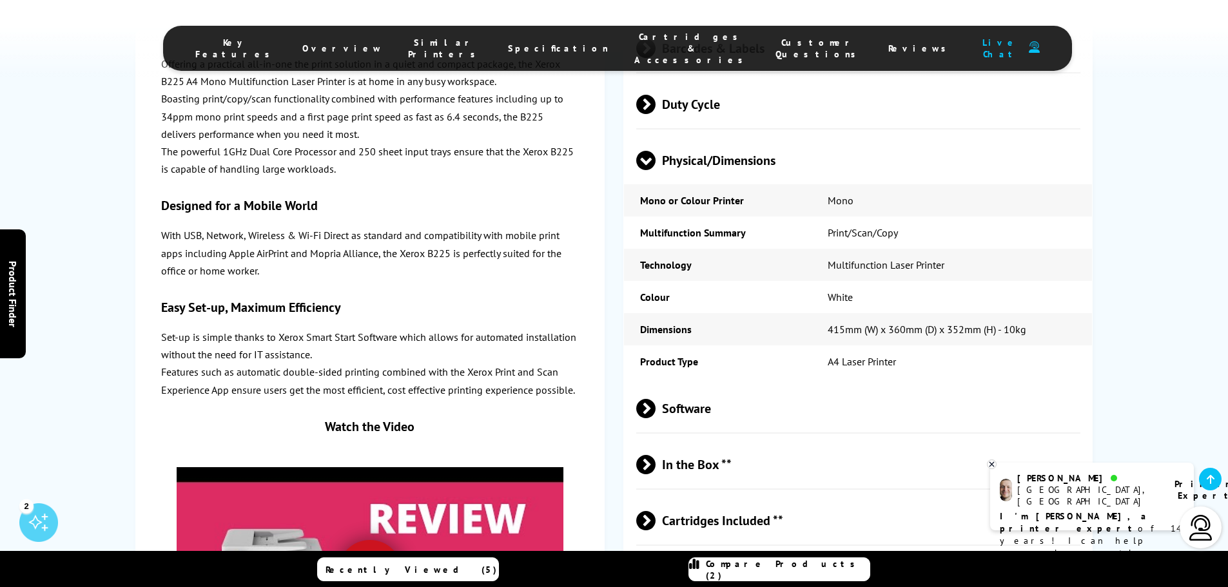
scroll to position [3100, 0]
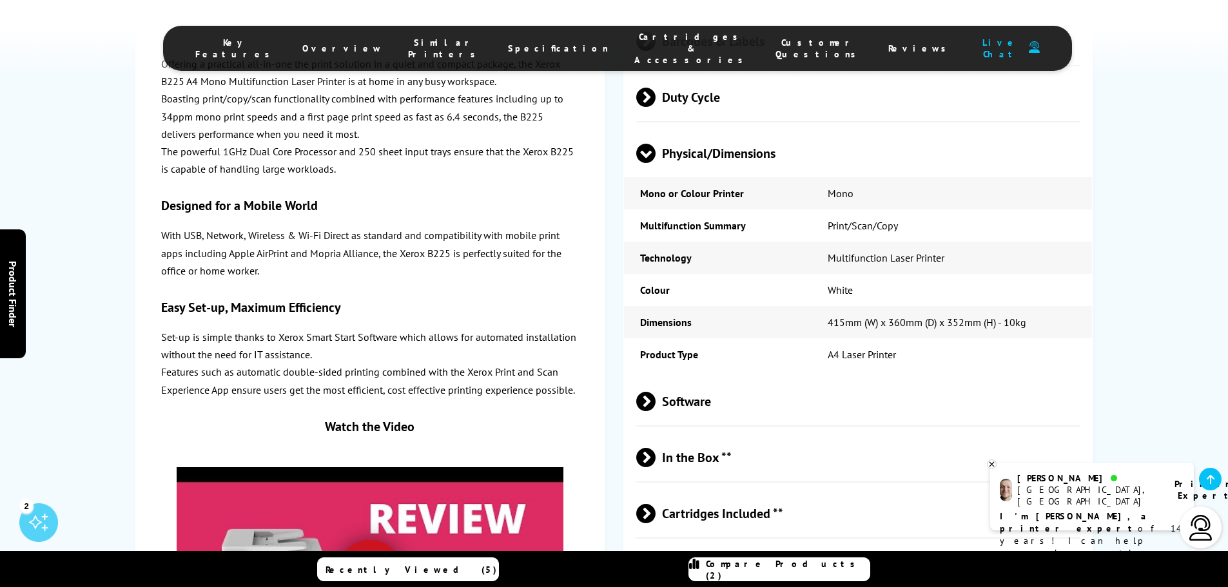
click at [656, 504] on span at bounding box center [656, 513] width 0 height 19
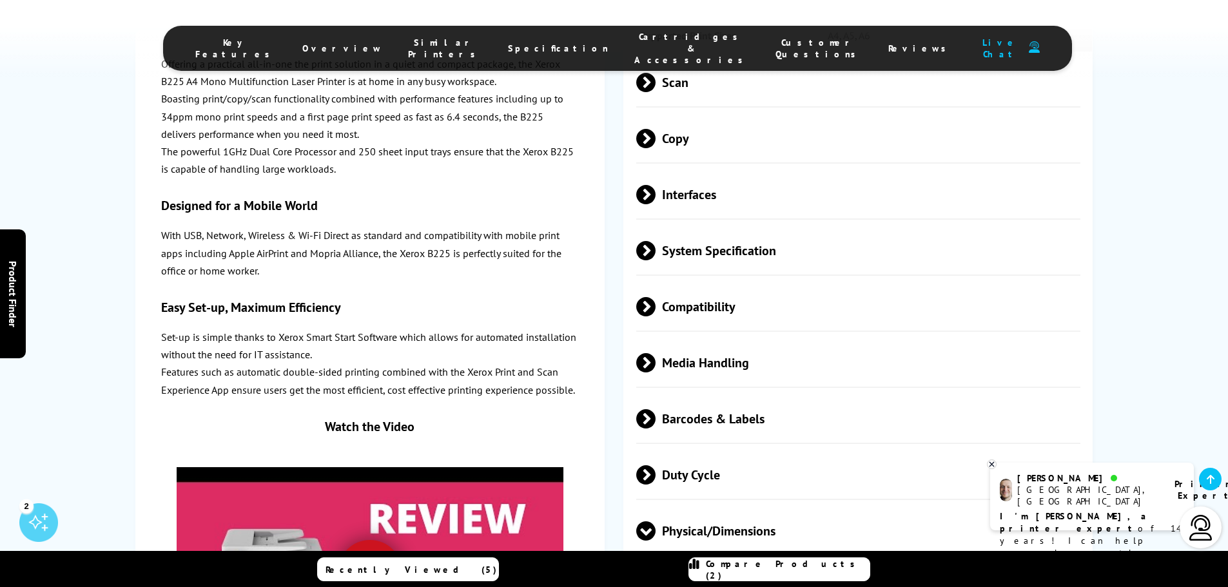
scroll to position [2648, 0]
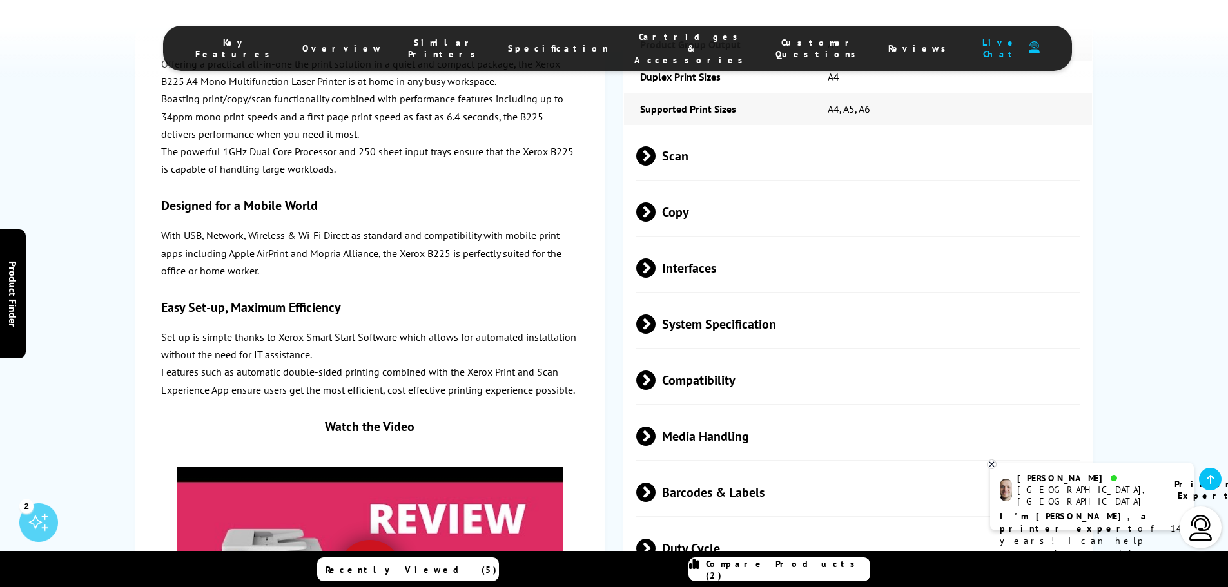
click at [656, 146] on span at bounding box center [656, 155] width 0 height 19
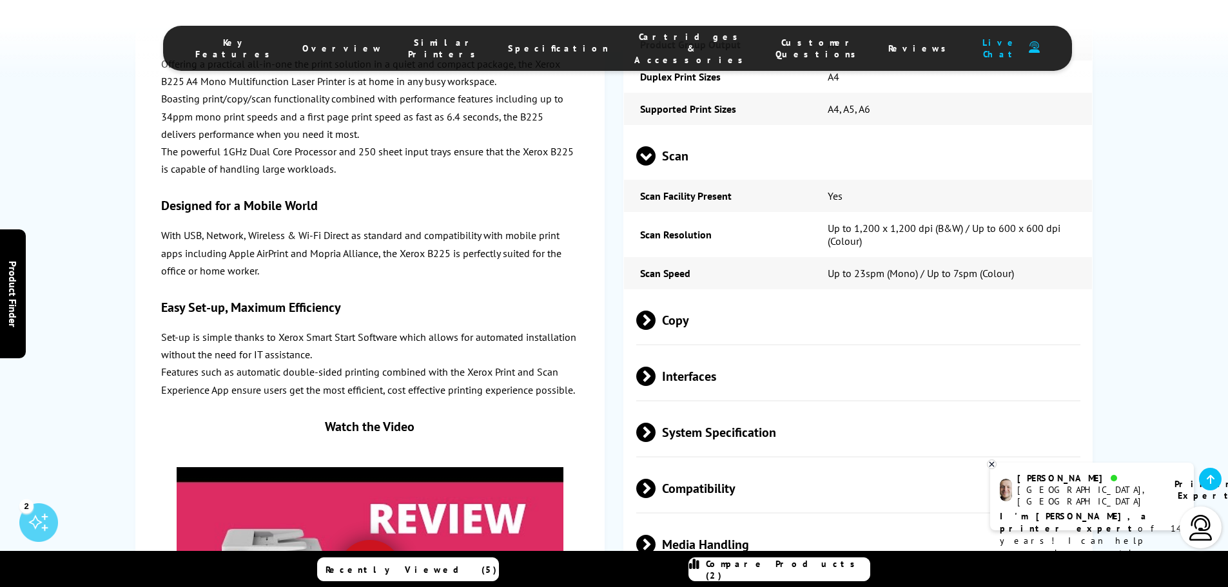
click at [656, 311] on span at bounding box center [656, 320] width 0 height 19
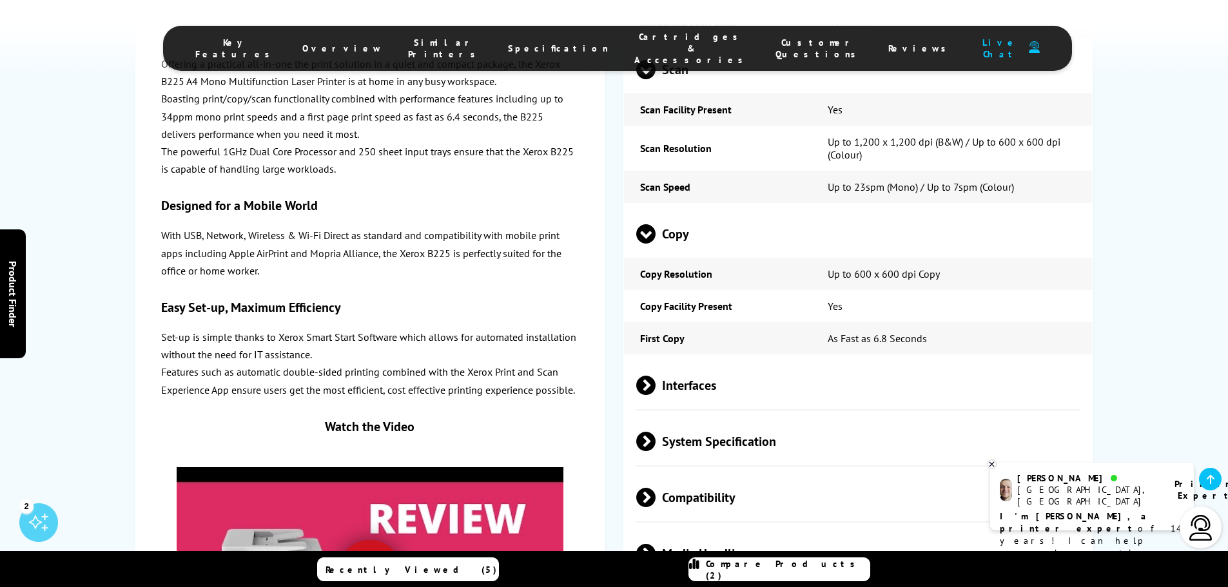
scroll to position [2777, 0]
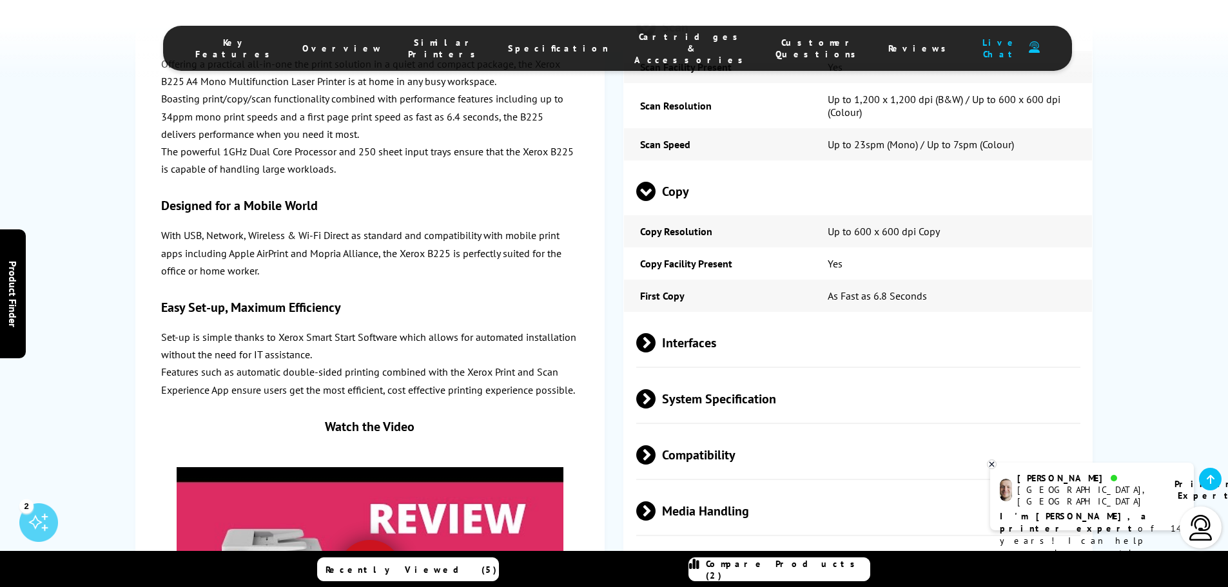
click at [656, 333] on span at bounding box center [656, 342] width 0 height 19
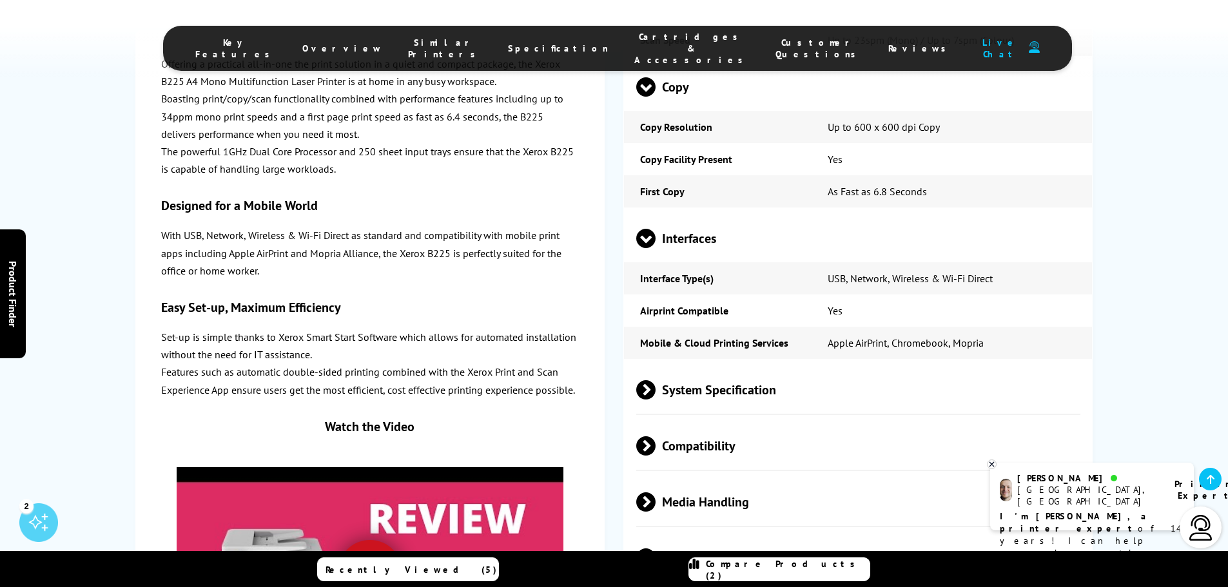
scroll to position [2971, 0]
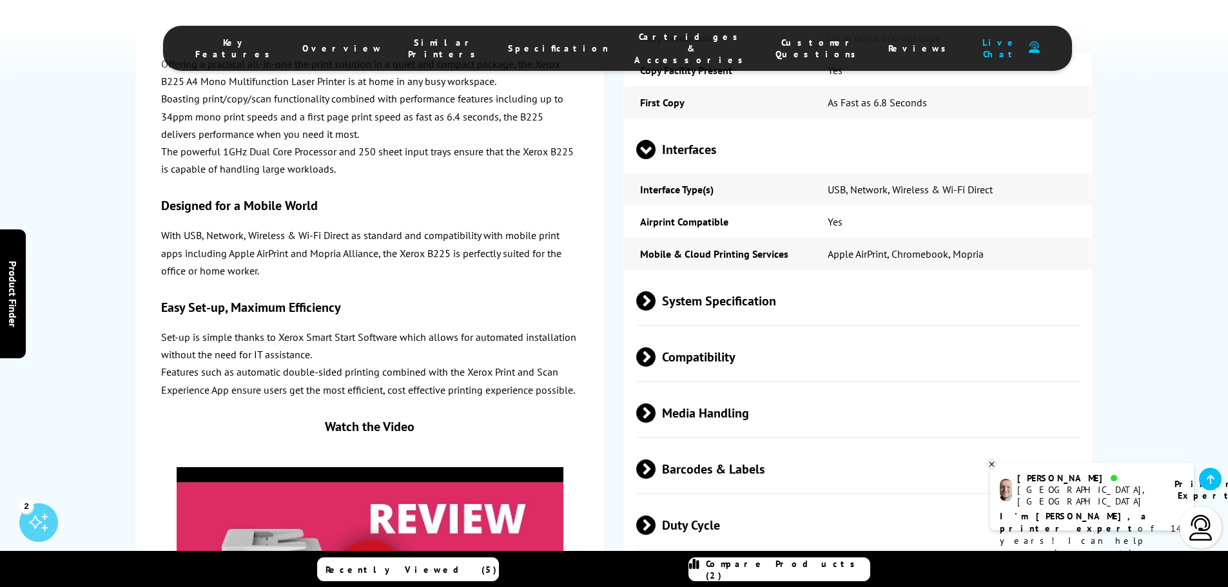
click at [656, 291] on span at bounding box center [656, 300] width 0 height 19
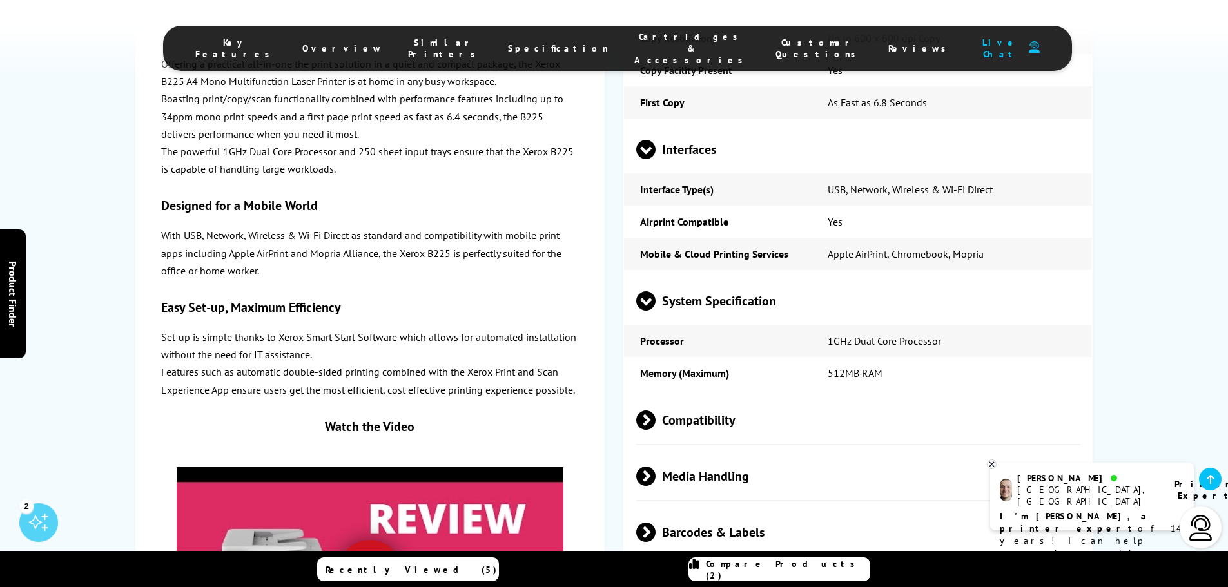
click at [656, 411] on span at bounding box center [656, 420] width 0 height 19
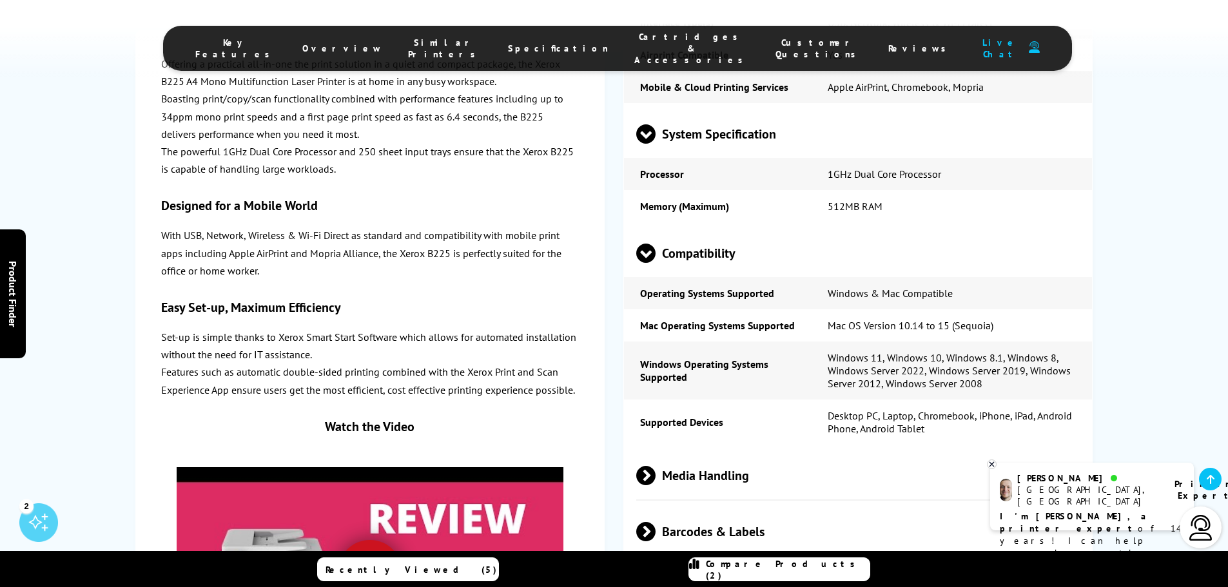
scroll to position [3164, 0]
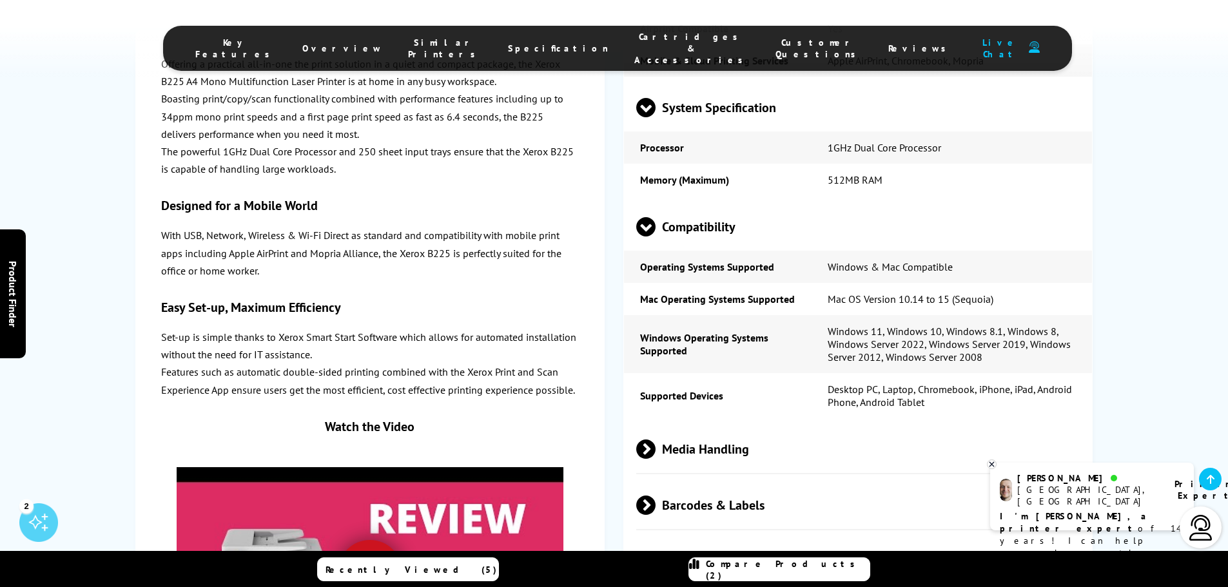
click at [656, 440] on span at bounding box center [656, 449] width 0 height 19
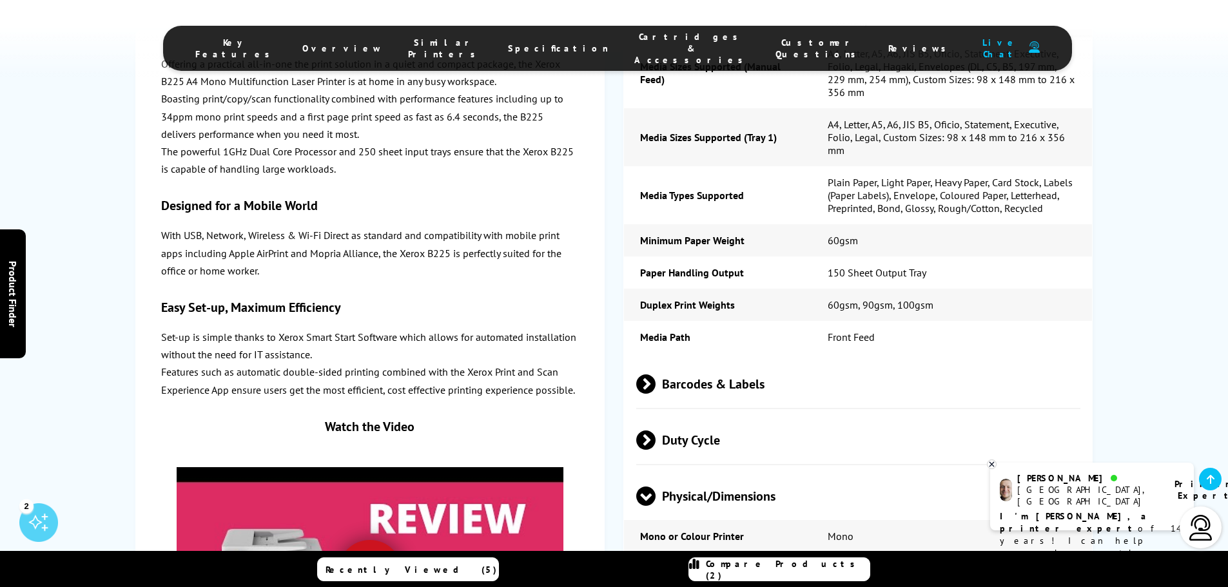
scroll to position [3874, 0]
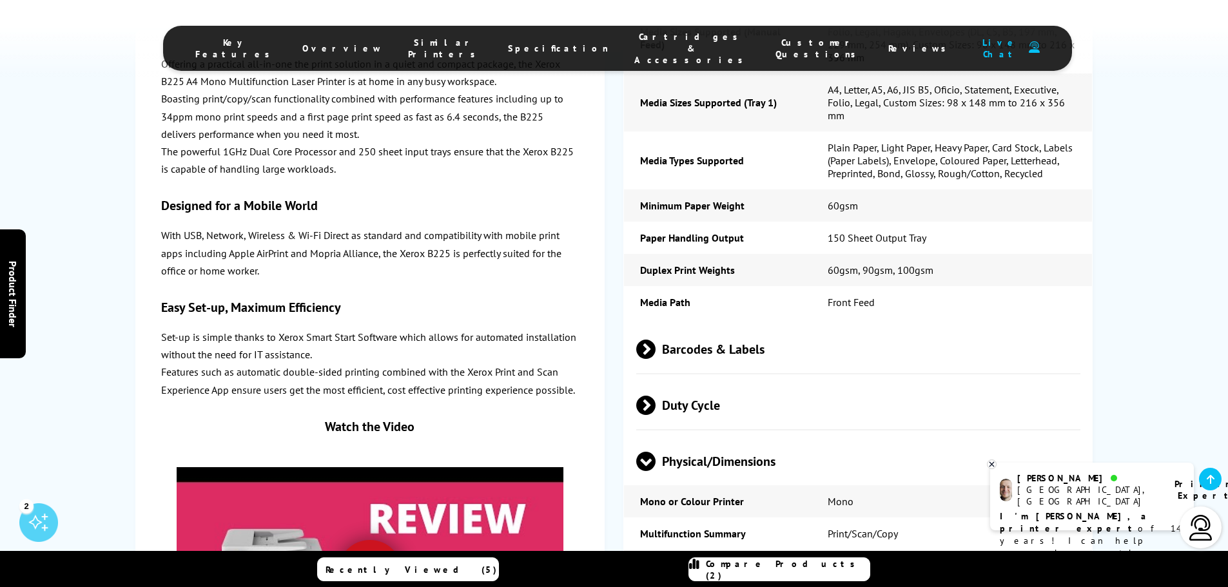
click at [657, 381] on span "Duty Cycle" at bounding box center [858, 405] width 445 height 48
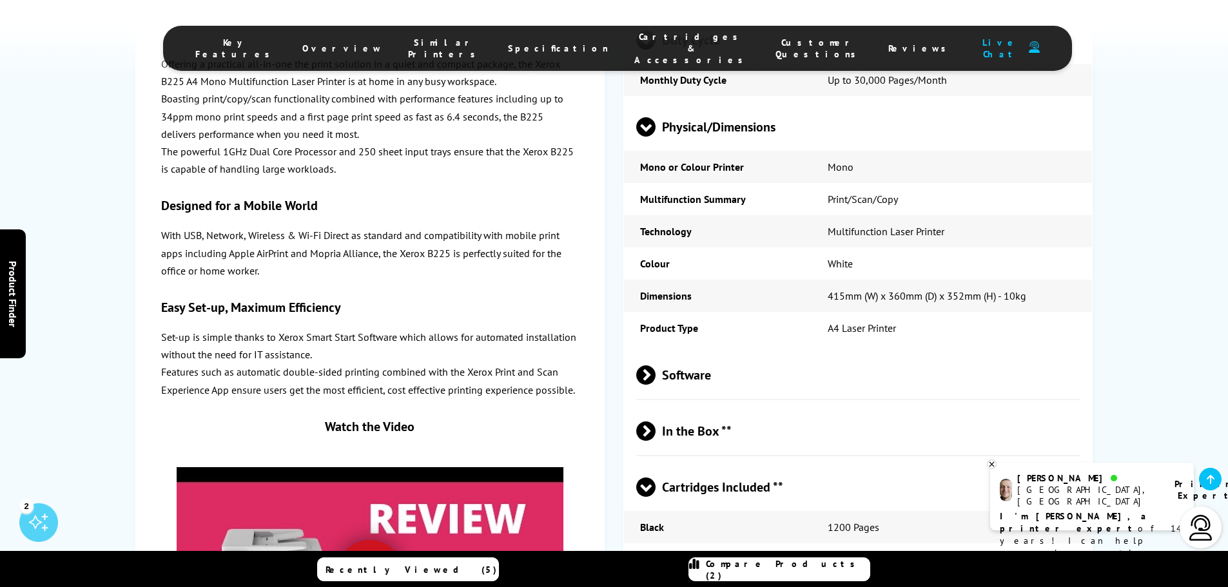
scroll to position [4260, 0]
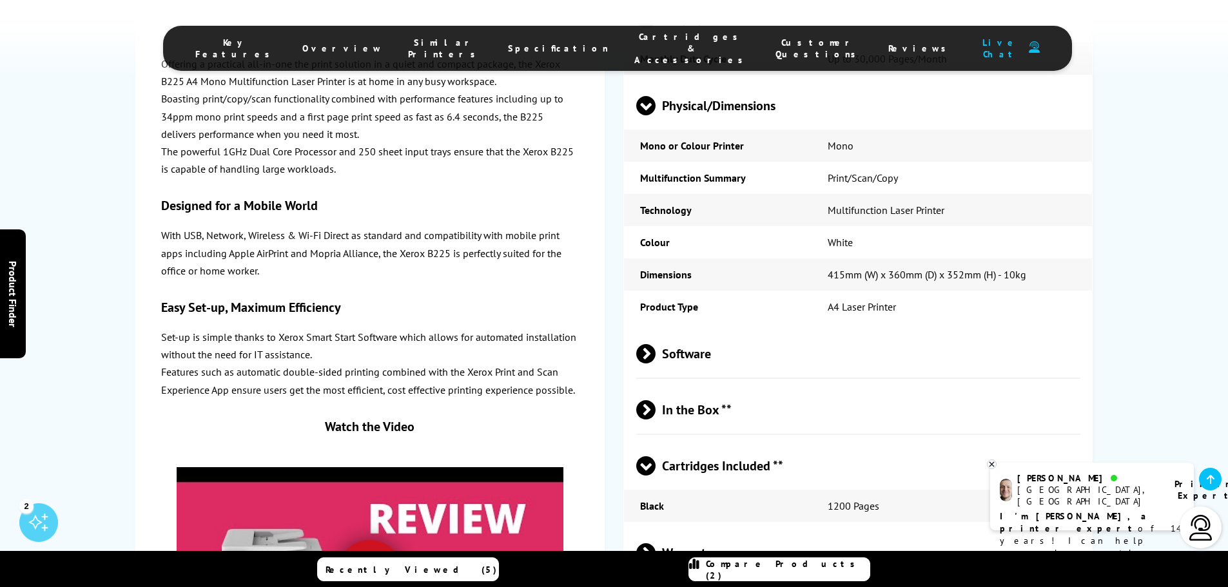
click at [667, 442] on span "Cartridges Included **" at bounding box center [858, 466] width 445 height 48
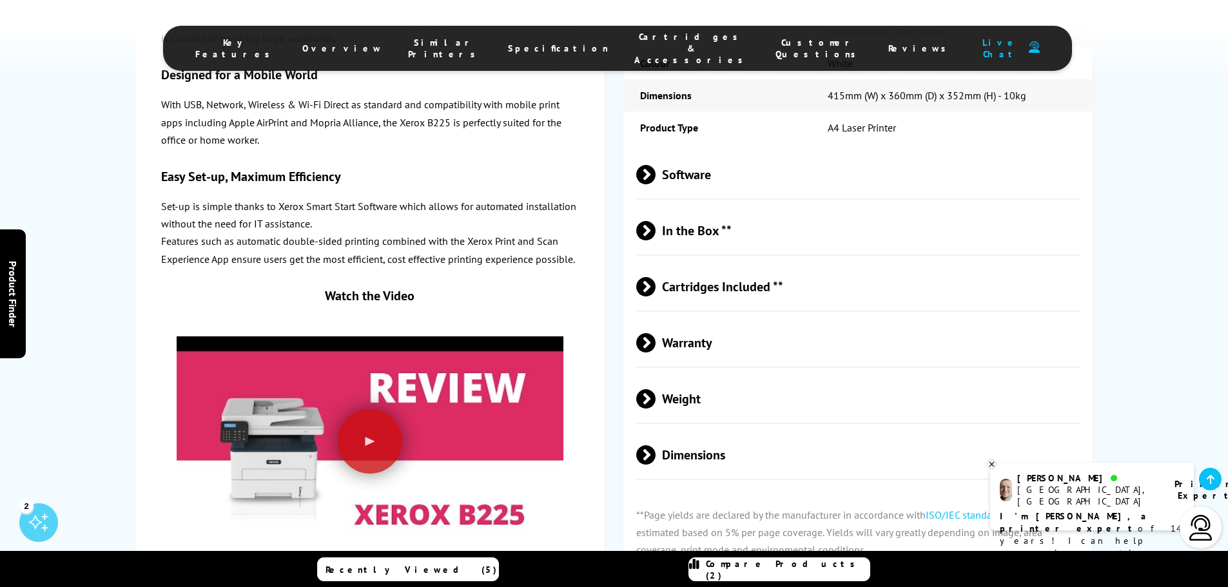
scroll to position [4454, 0]
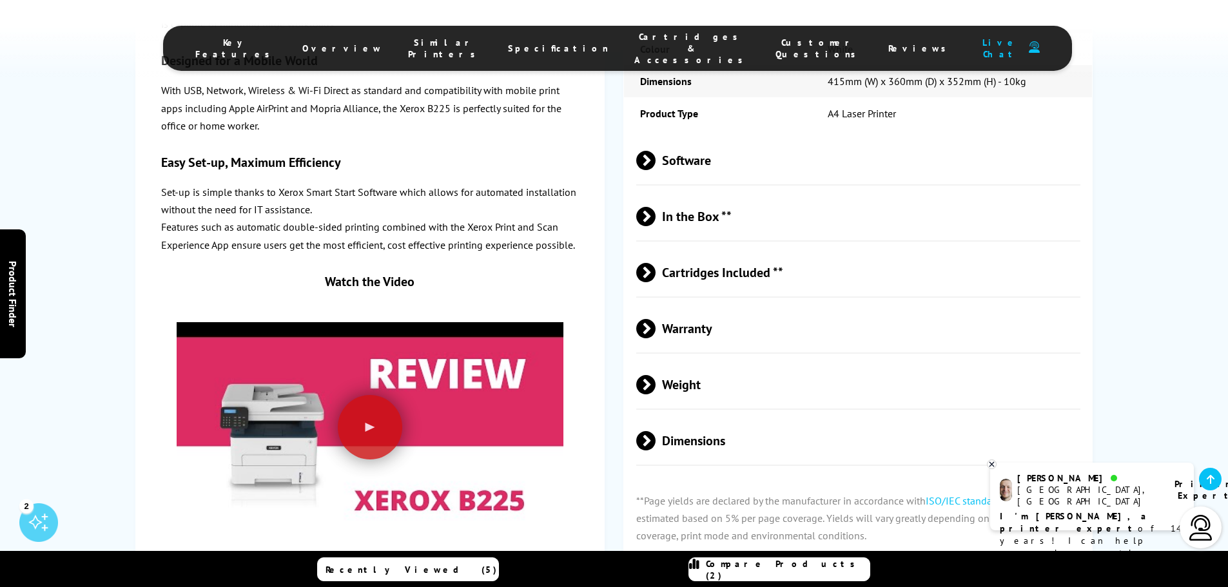
click at [686, 304] on span "Warranty" at bounding box center [858, 328] width 445 height 48
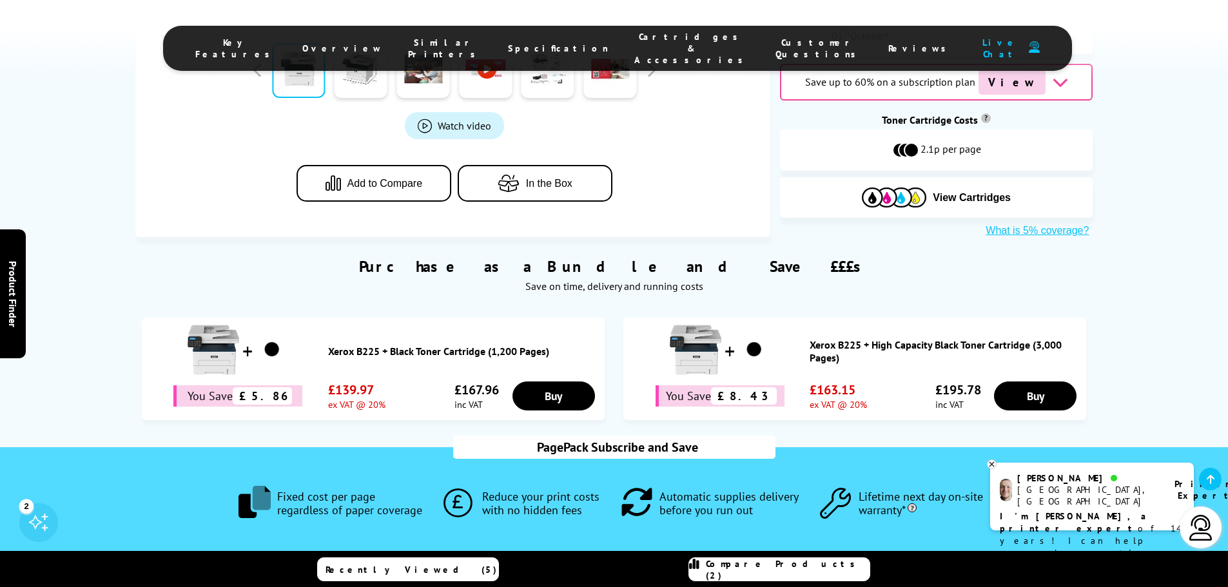
scroll to position [0, 0]
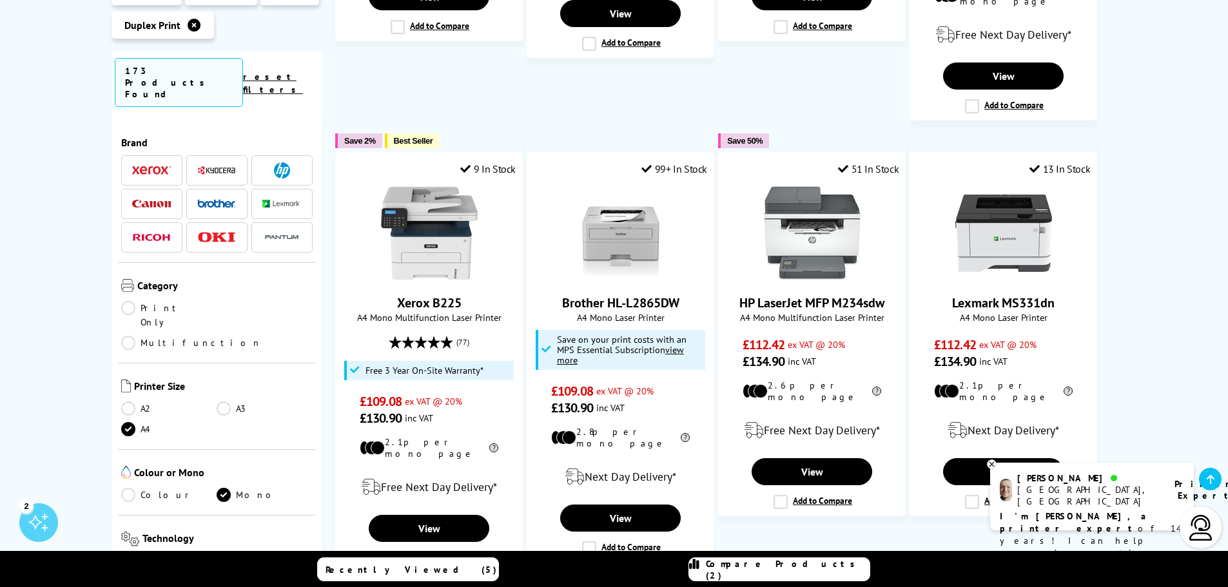
click at [157, 163] on span at bounding box center [151, 171] width 39 height 16
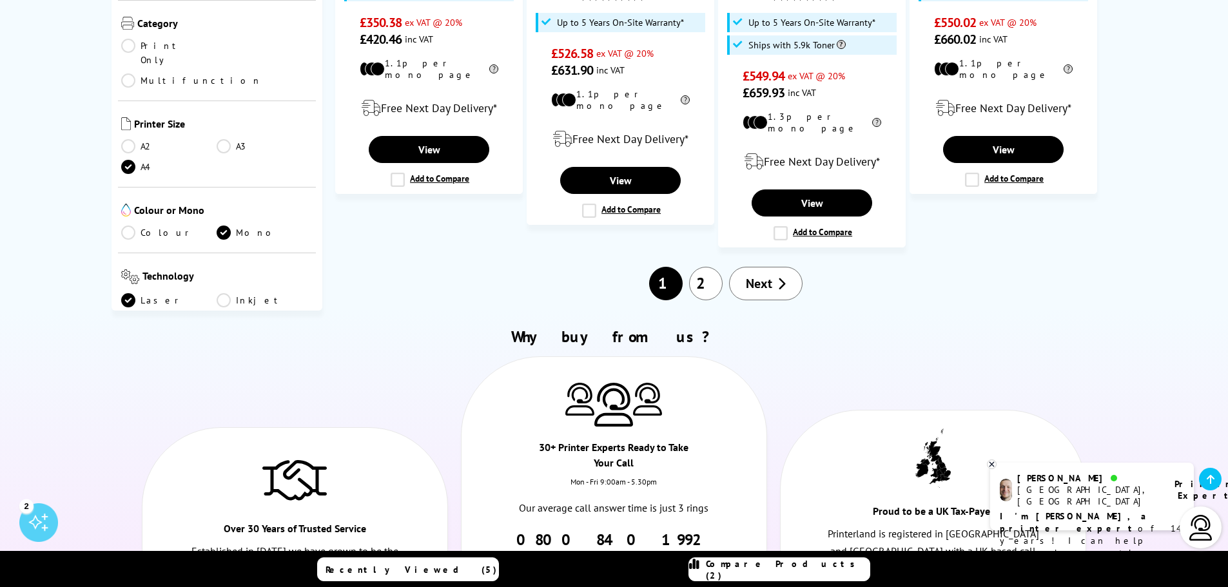
scroll to position [1485, 0]
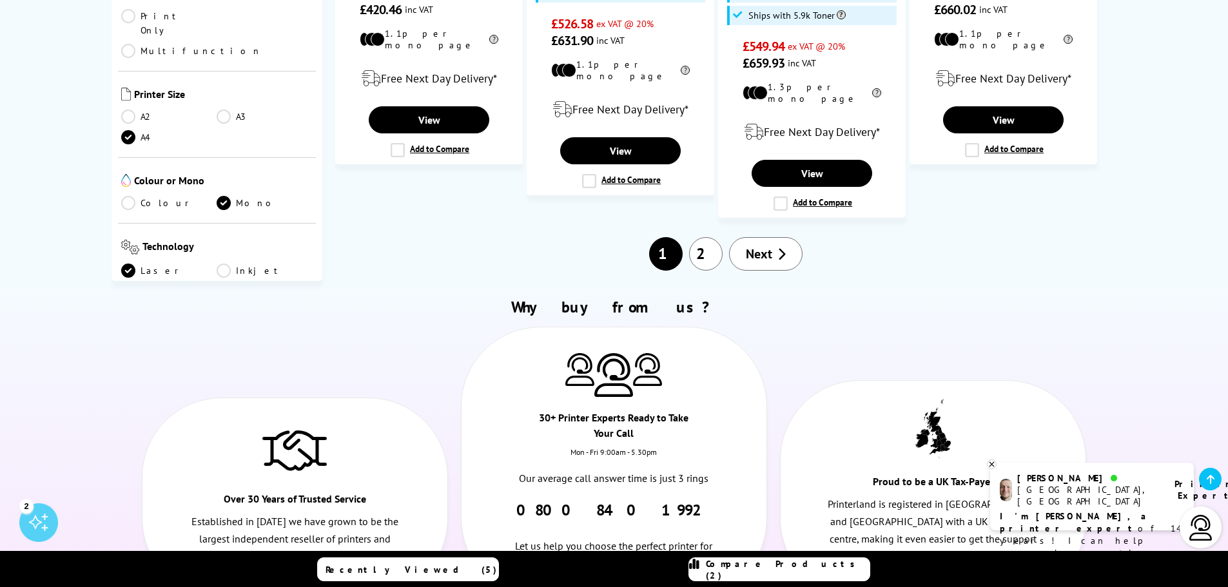
click at [447, 297] on h2 "Why buy from us?" at bounding box center [614, 307] width 958 height 20
drag, startPoint x: 472, startPoint y: 281, endPoint x: 484, endPoint y: 276, distance: 13.3
click at [480, 281] on div "Why buy from us? Over 30 Years of Trusted Service Established in [DATE] we have…" at bounding box center [614, 464] width 1228 height 366
click at [484, 281] on div "Why buy from us? Over 30 Years of Trusted Service Established in [DATE] we have…" at bounding box center [614, 464] width 1228 height 366
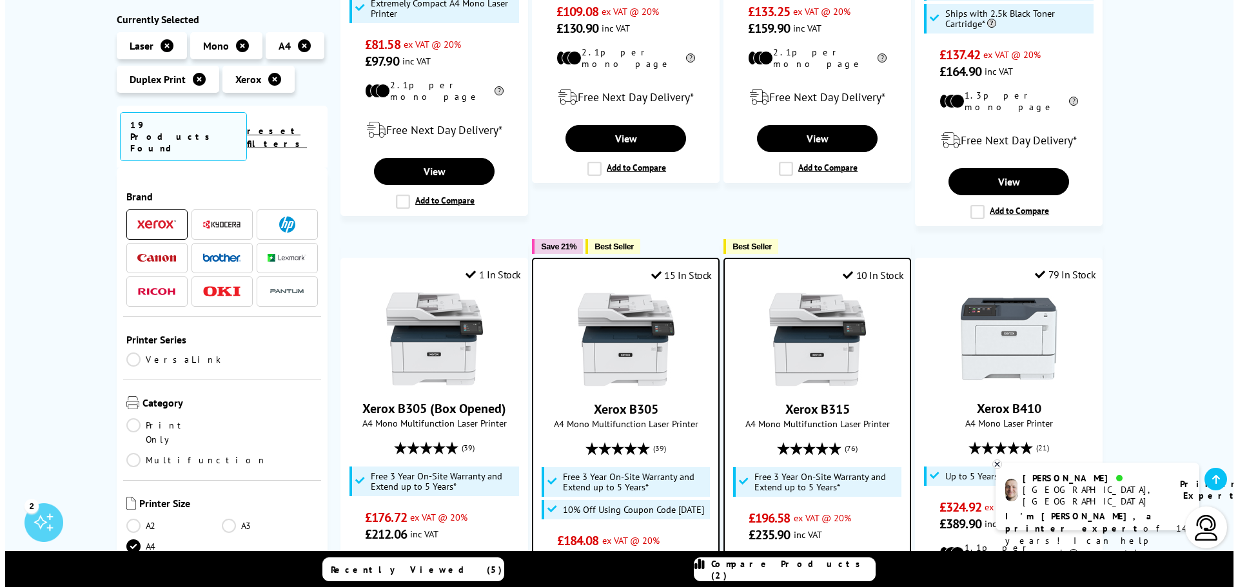
scroll to position [492, 0]
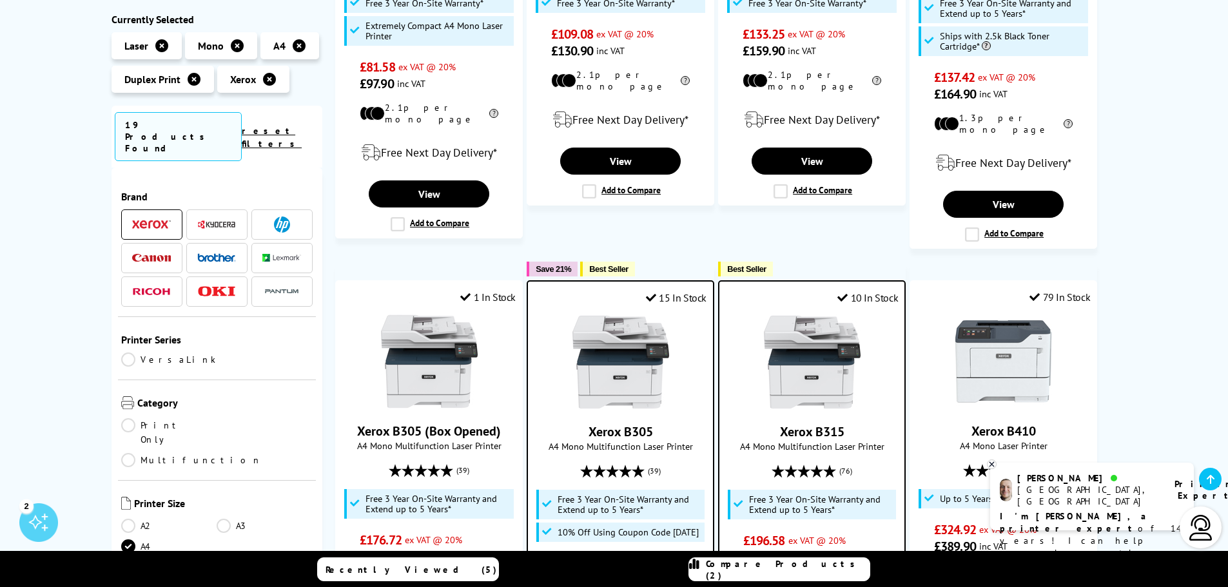
click at [799, 572] on span "Compare Products (2)" at bounding box center [788, 569] width 164 height 23
click at [801, 574] on span "Compare Products (2)" at bounding box center [788, 569] width 164 height 23
click at [801, 574] on div "Recently Viewed (5) Compare Products (2)" at bounding box center [614, 569] width 1228 height 37
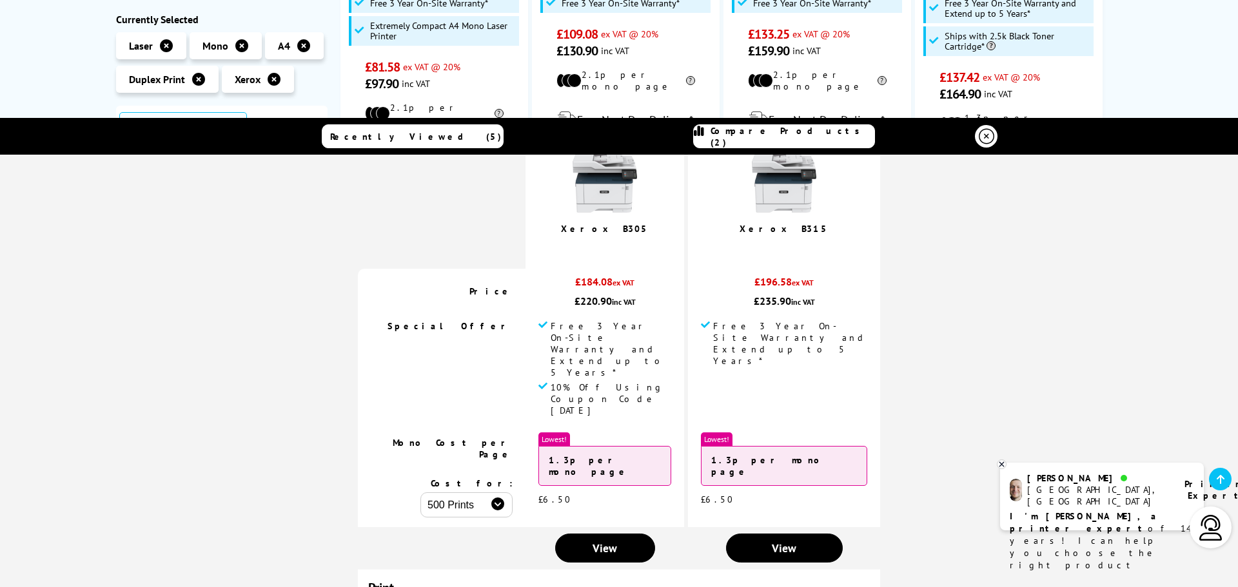
scroll to position [0, 0]
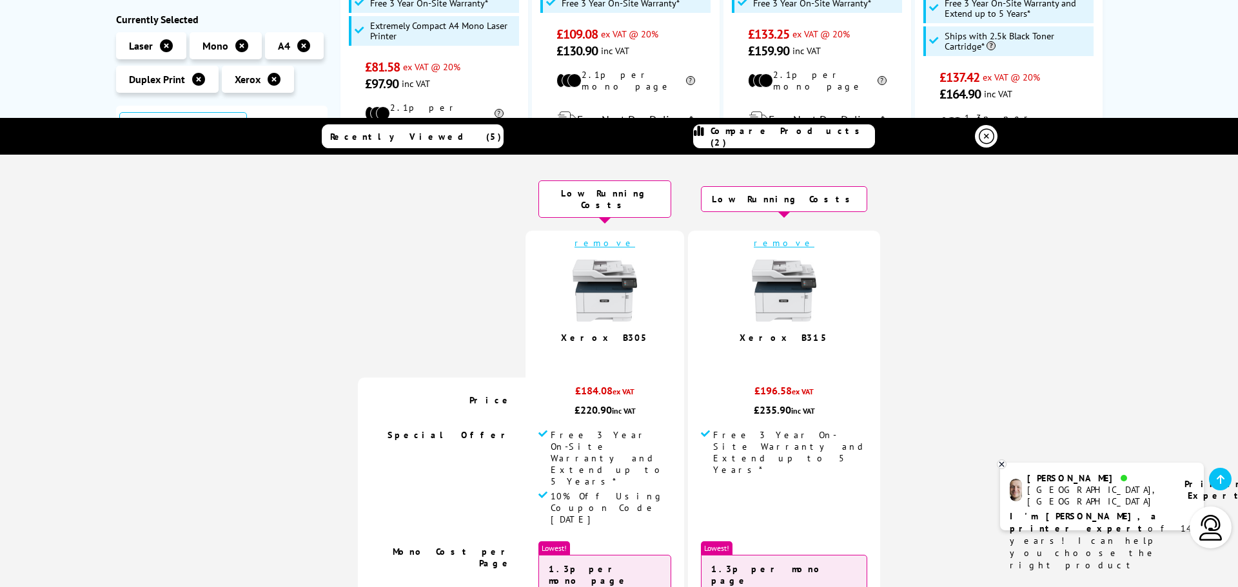
copy body "FREE Next Day Delivery on all Orders Over £125 Free Next Business Day Delivery …"
